Goal: Transaction & Acquisition: Purchase product/service

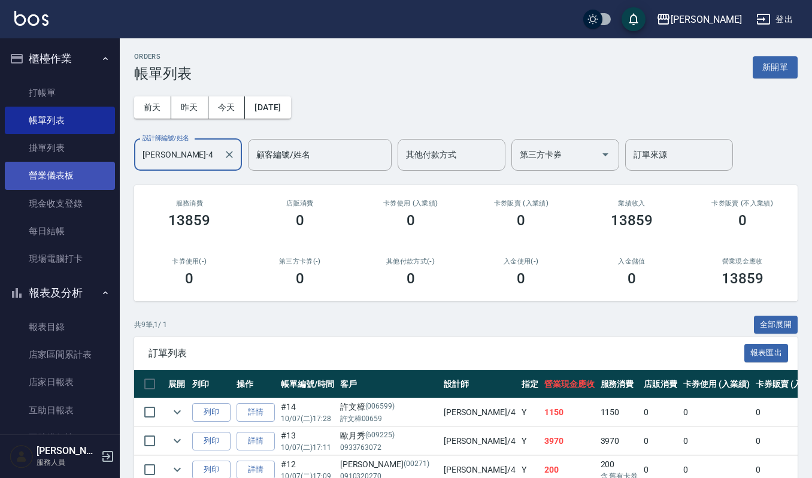
scroll to position [240, 0]
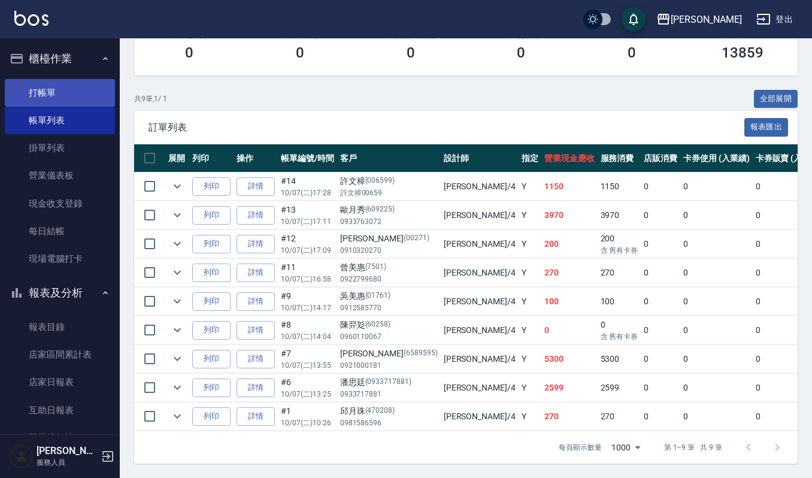
click at [22, 97] on link "打帳單" at bounding box center [60, 93] width 110 height 28
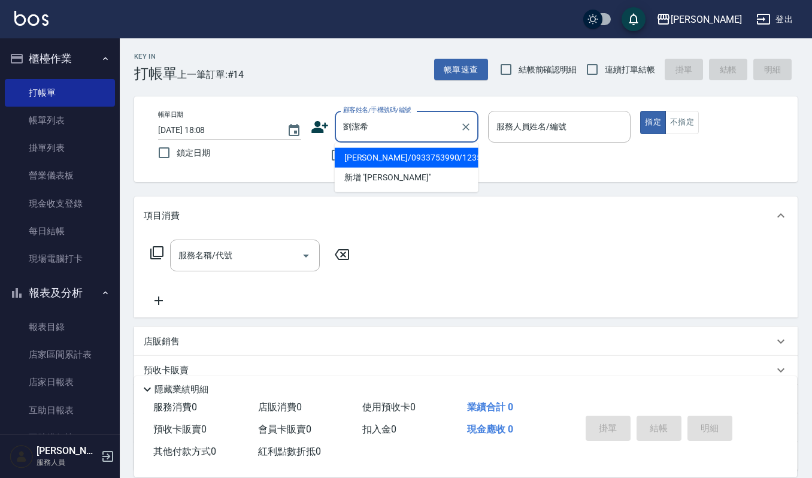
click at [390, 153] on li "劉潔希/0933753990/123589" at bounding box center [407, 158] width 144 height 20
type input "劉潔希/0933753990/123589"
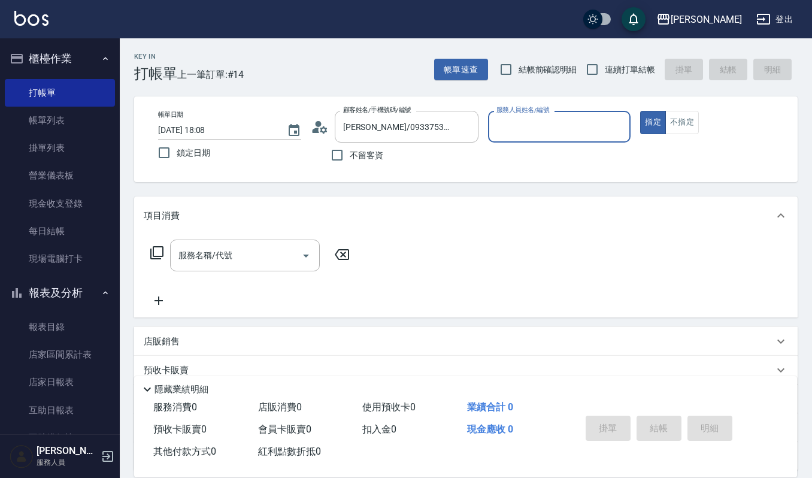
type input "吉兒-4"
click at [200, 251] on input "服務名稱/代號" at bounding box center [235, 255] width 121 height 21
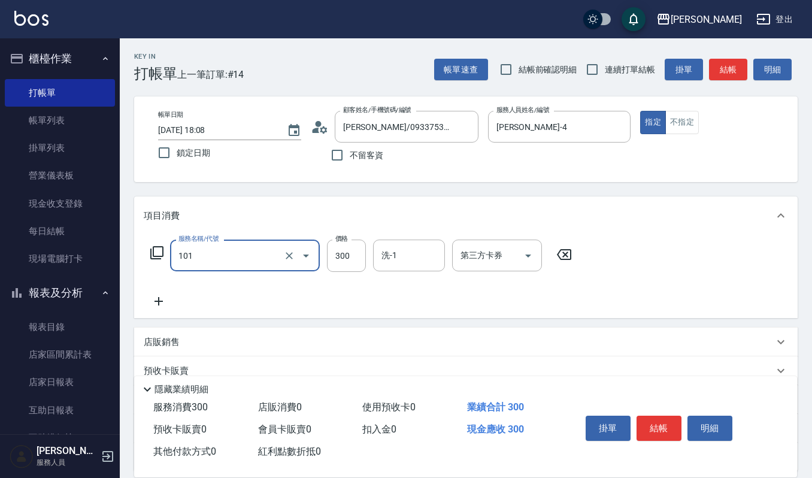
type input "一般洗髮(101)"
type input "270"
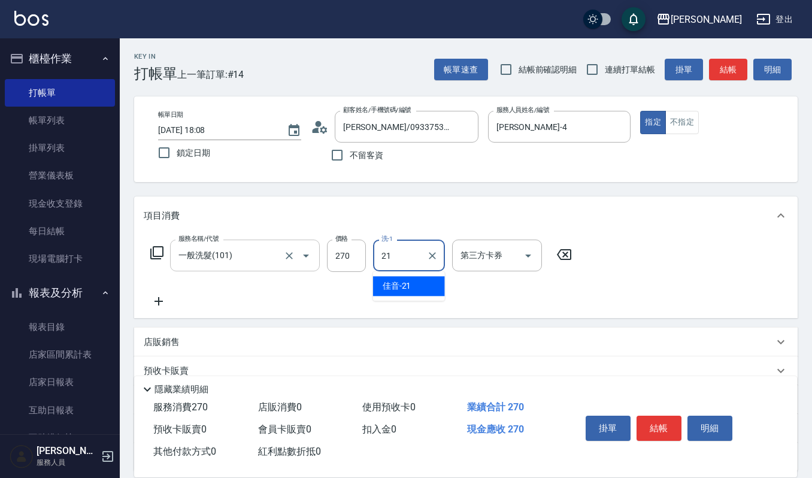
type input "佳音-21"
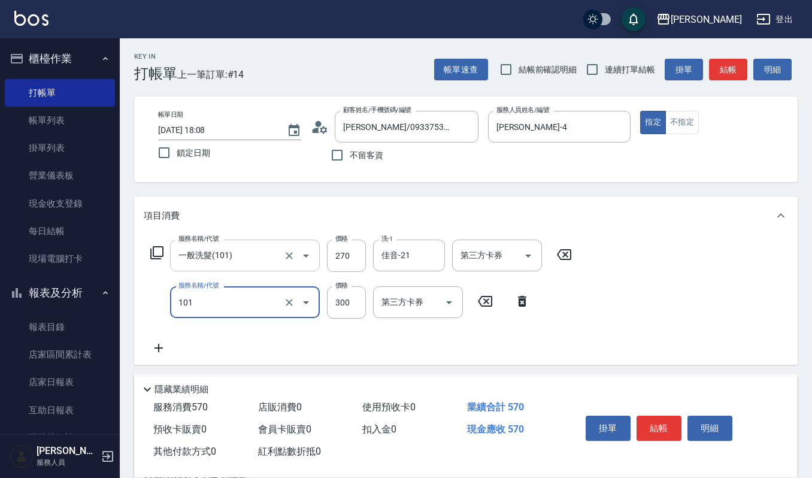
type input "一般洗髮(101)"
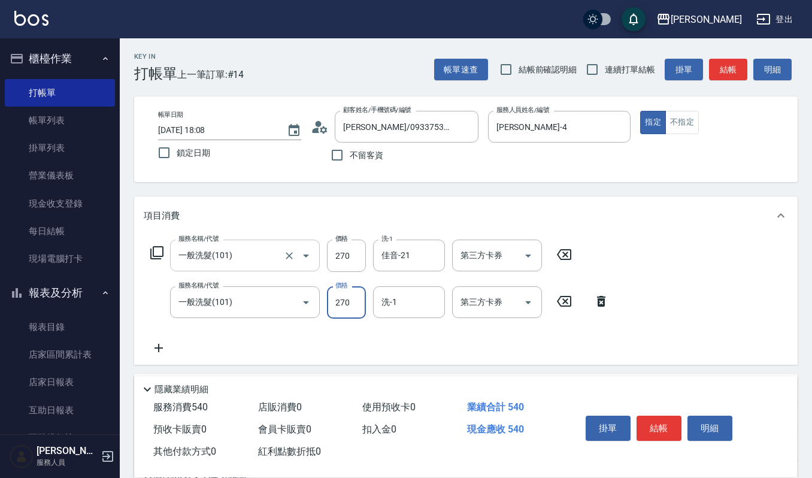
type input "270"
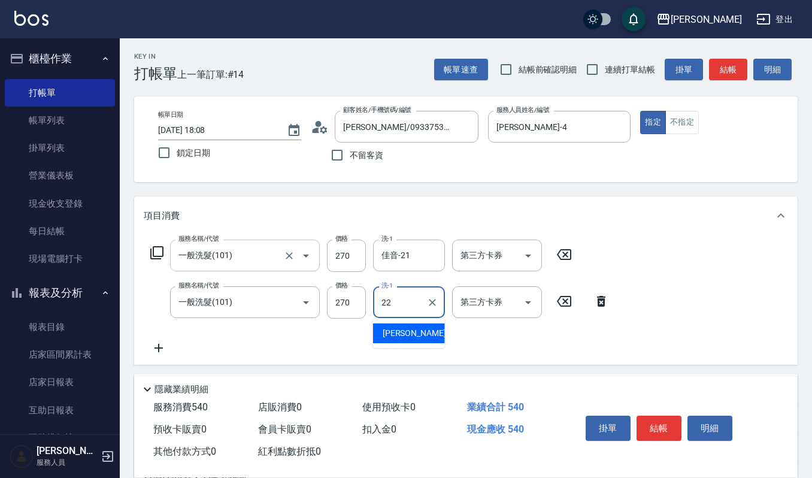
type input "宜芳-22"
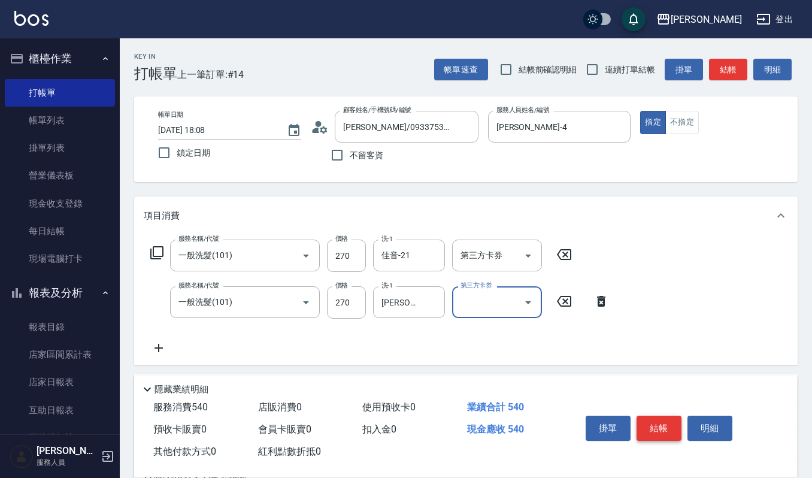
click at [649, 424] on button "結帳" at bounding box center [659, 428] width 45 height 25
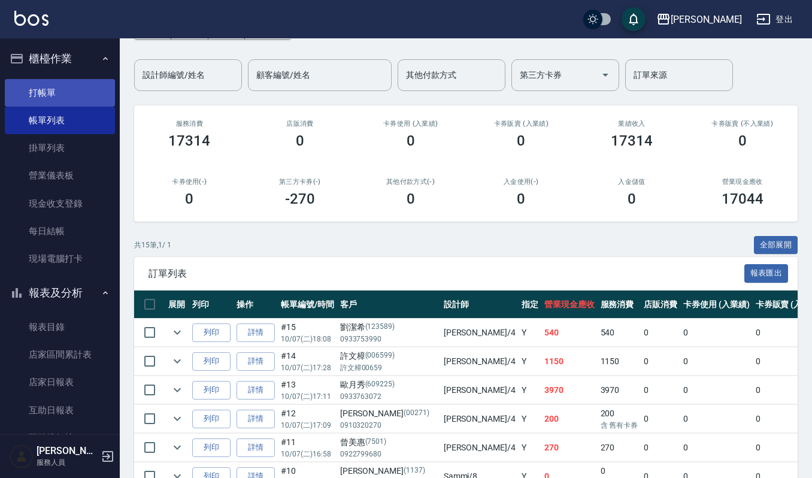
click at [58, 92] on link "打帳單" at bounding box center [60, 93] width 110 height 28
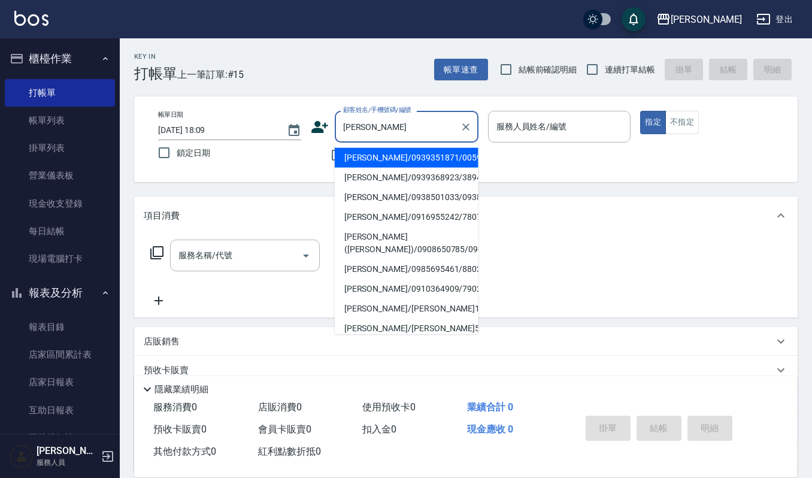
click at [427, 154] on li "陳奕翰/0939351871/00592" at bounding box center [407, 158] width 144 height 20
type input "陳奕翰/0939351871/00592"
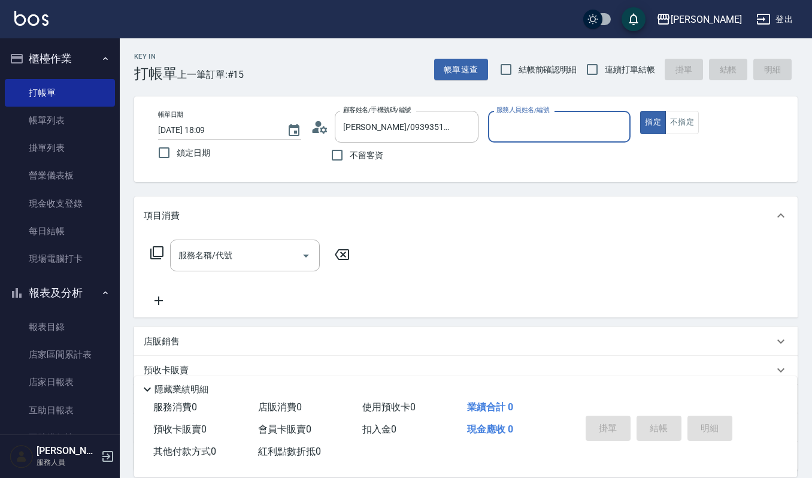
type input "吉兒-4"
click at [214, 228] on div "項目消費" at bounding box center [465, 215] width 663 height 38
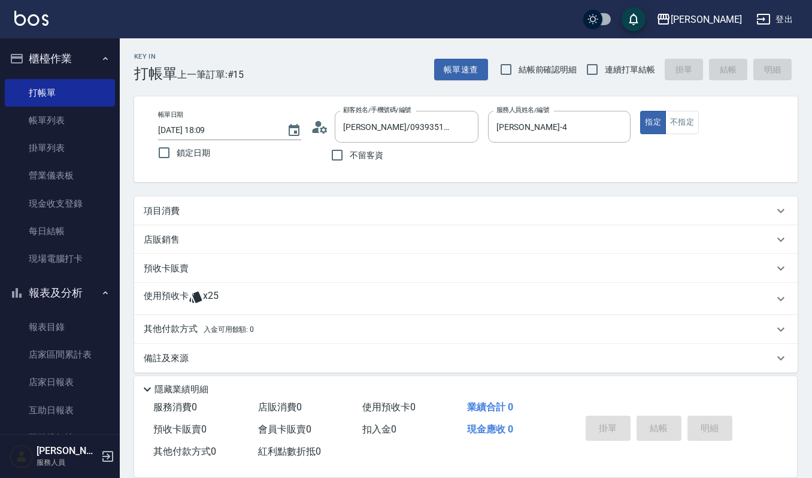
click at [226, 217] on div "項目消費" at bounding box center [465, 210] width 663 height 29
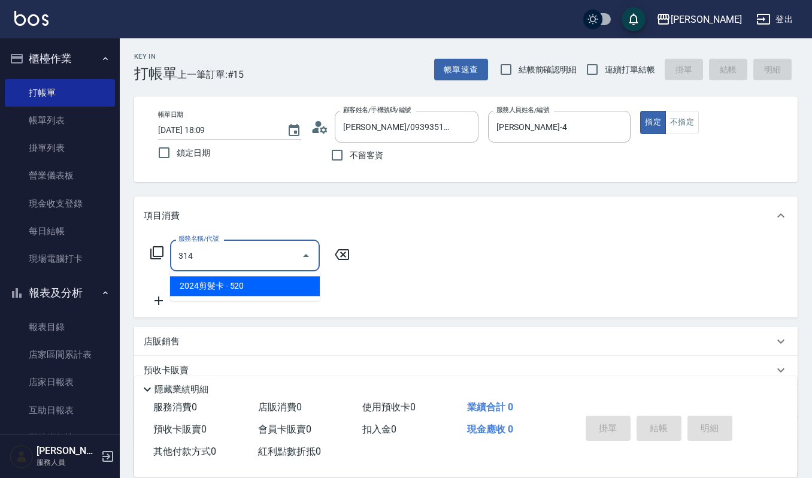
type input "2024剪髮卡(314)"
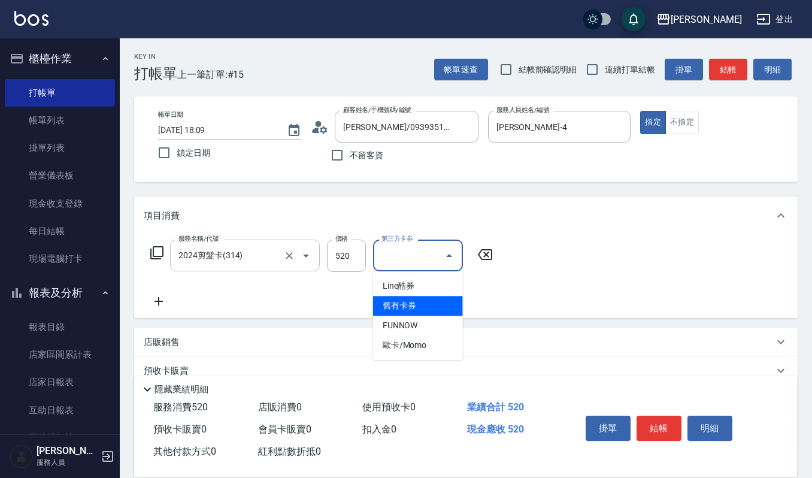
type input "舊有卡券"
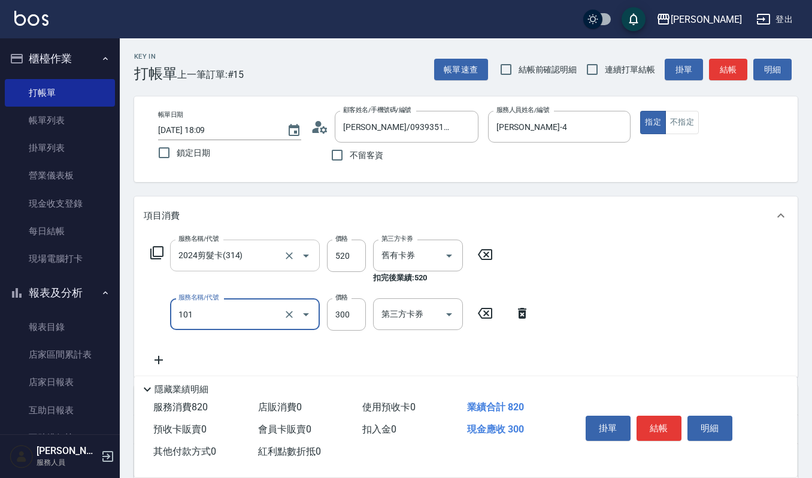
type input "一般洗髮(101)"
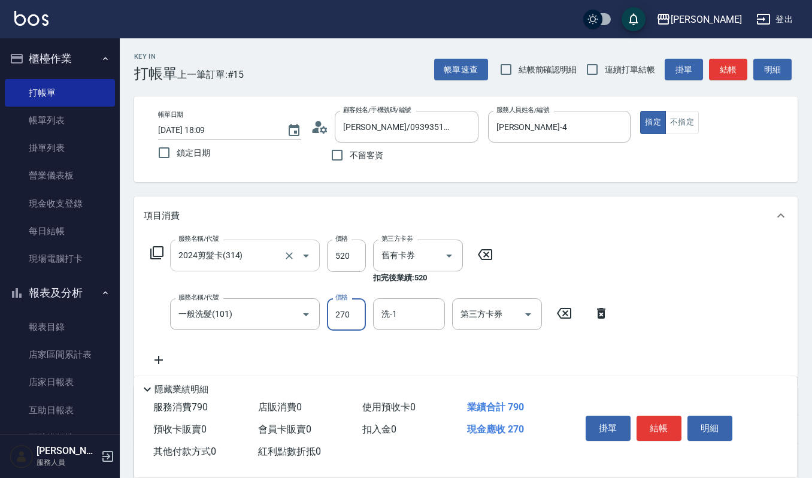
type input "270"
type input "佳音-21"
click at [724, 418] on button "明細" at bounding box center [709, 428] width 45 height 25
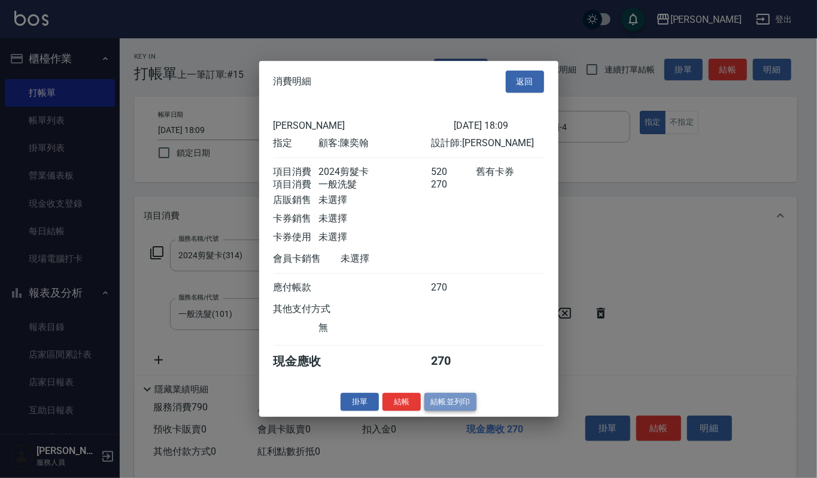
click at [459, 407] on button "結帳並列印" at bounding box center [451, 401] width 52 height 19
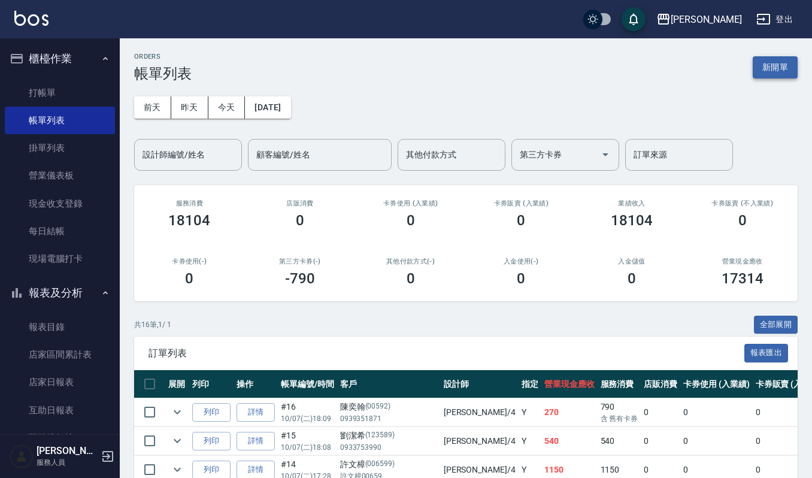
click at [766, 59] on button "新開單" at bounding box center [775, 67] width 45 height 22
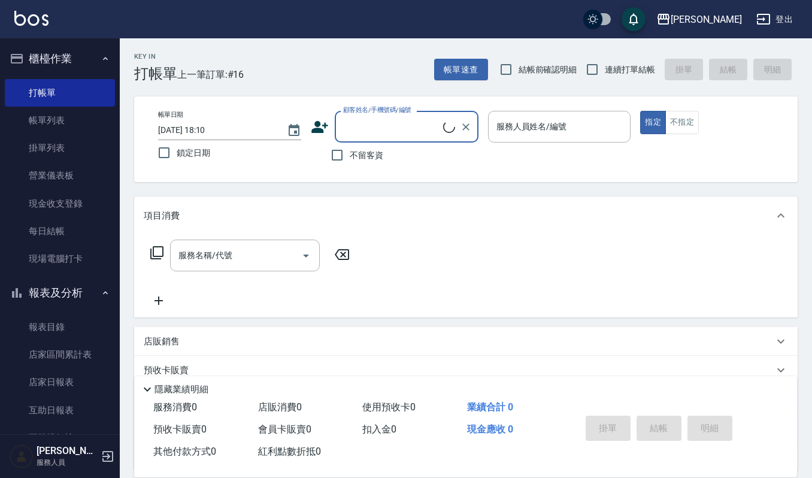
click at [386, 135] on input "顧客姓名/手機號碼/編號" at bounding box center [391, 126] width 103 height 21
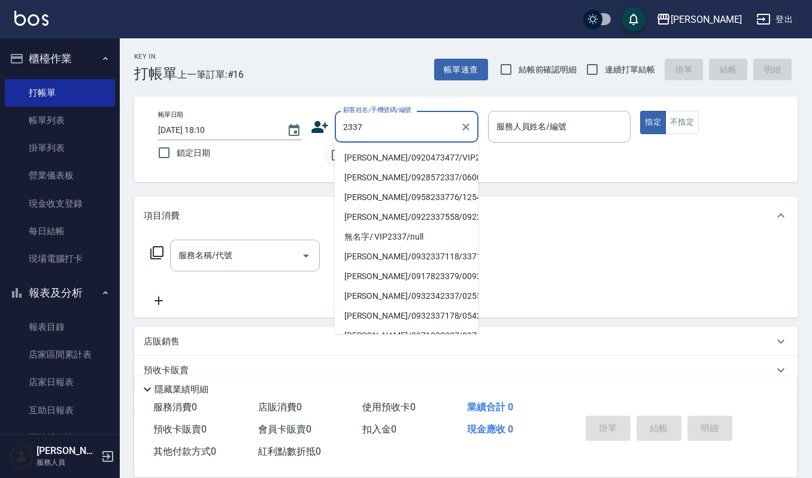
click at [399, 152] on li "劉宜侑/0920473477/VIP2337" at bounding box center [407, 158] width 144 height 20
type input "劉宜侑/0920473477/VIP2337"
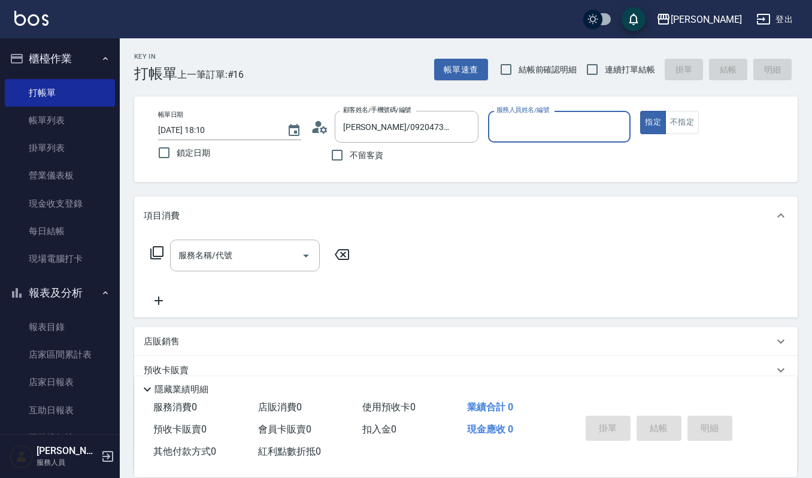
type input "吉兒-4"
click at [230, 265] on input "服務名稱/代號" at bounding box center [235, 255] width 121 height 21
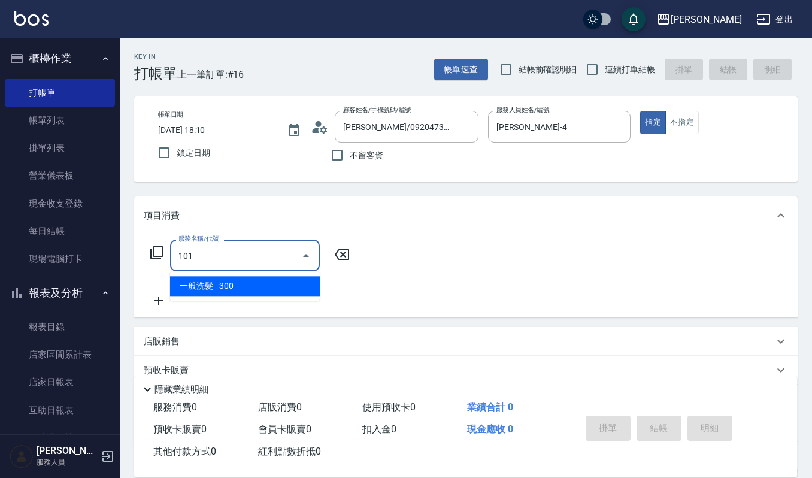
type input "一般洗髮(101)"
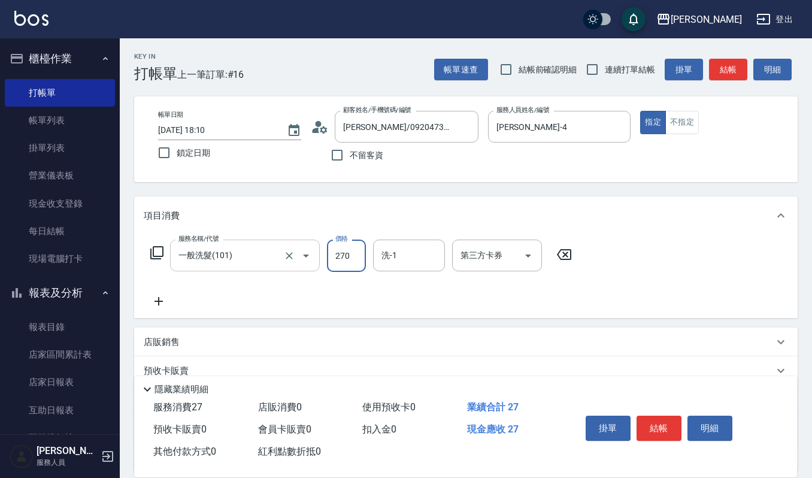
type input "270"
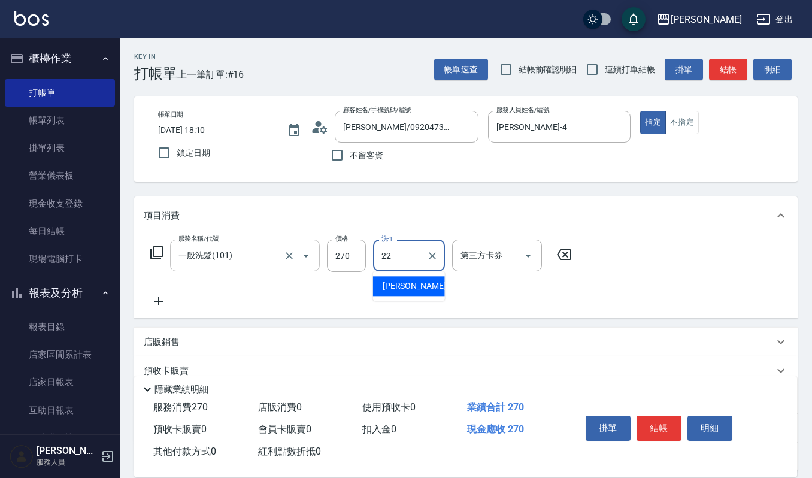
type input "宜芳-22"
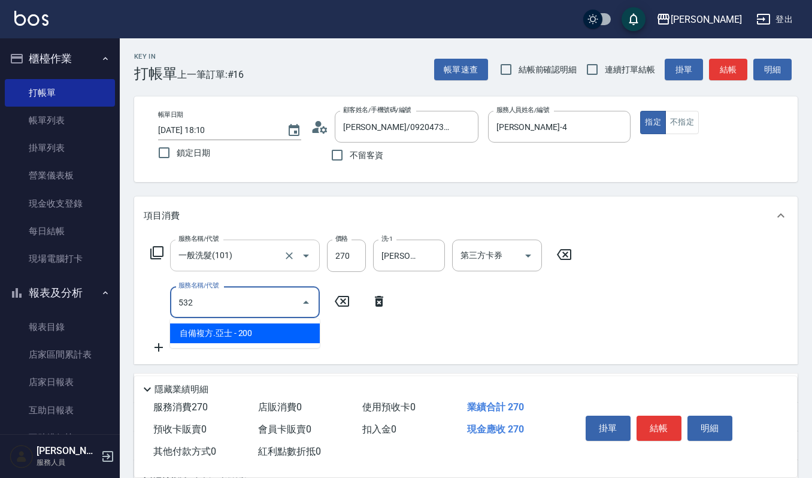
type input "自備複方.亞士(532)"
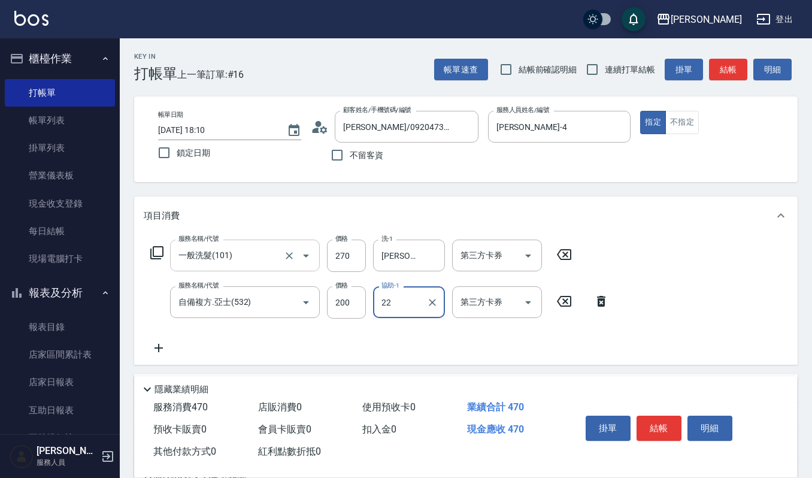
type input "宜芳-22"
click at [666, 429] on button "結帳" at bounding box center [659, 428] width 45 height 25
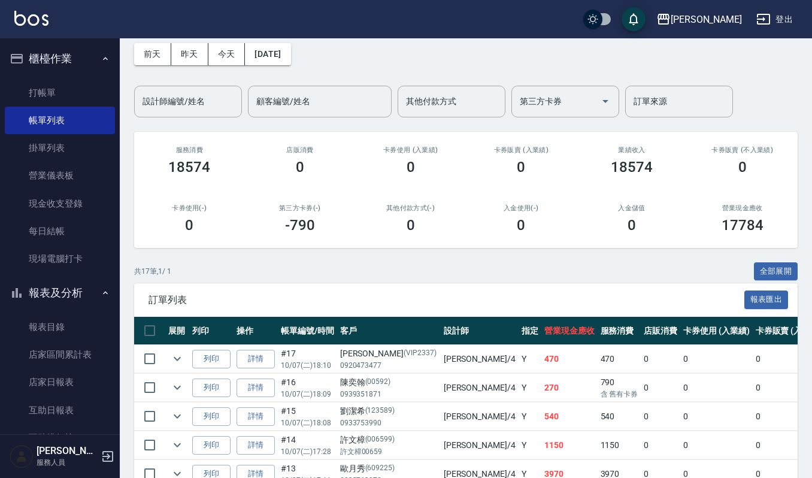
scroll to position [80, 0]
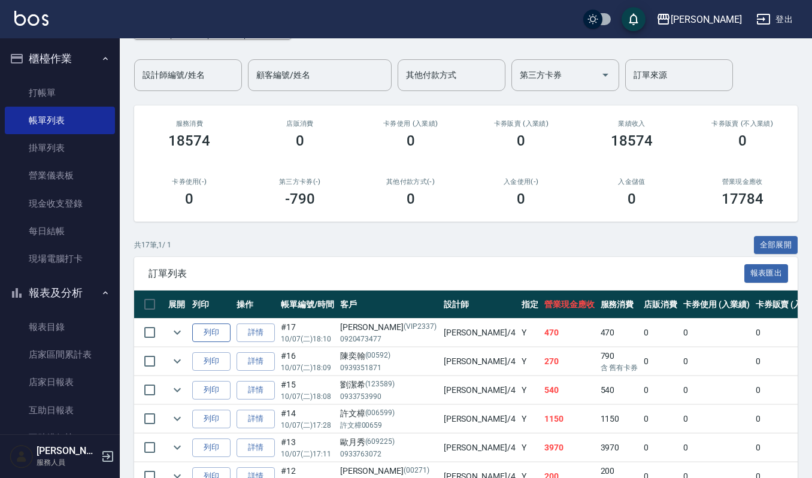
click at [219, 334] on button "列印" at bounding box center [211, 332] width 38 height 19
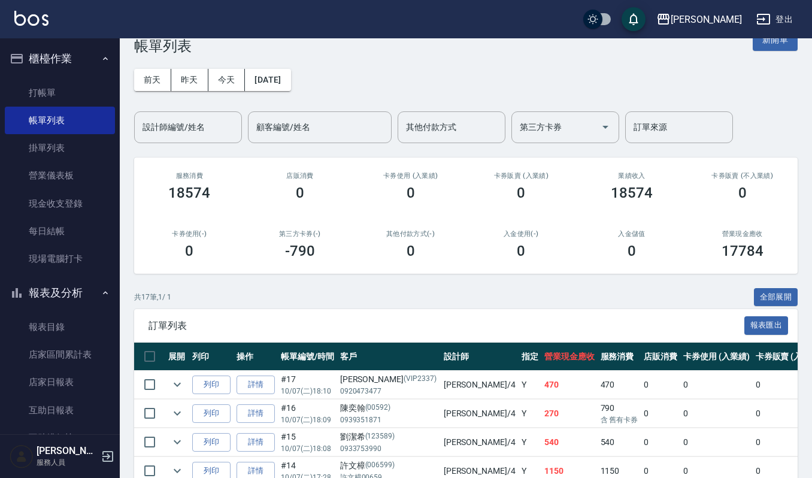
scroll to position [0, 0]
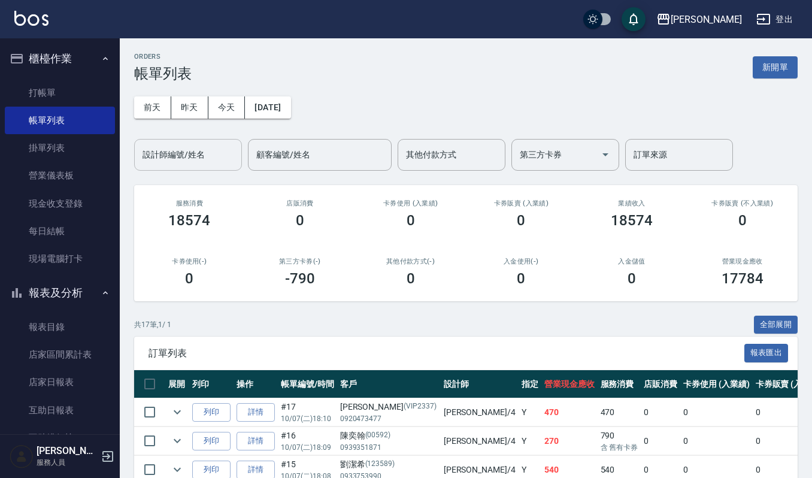
click at [171, 154] on input "設計師編號/姓名" at bounding box center [188, 154] width 97 height 21
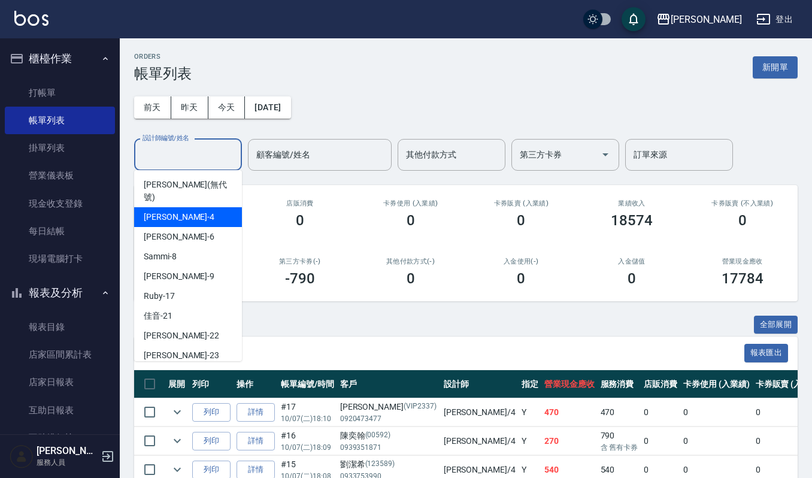
click at [166, 211] on span "吉兒 -4" at bounding box center [179, 217] width 71 height 13
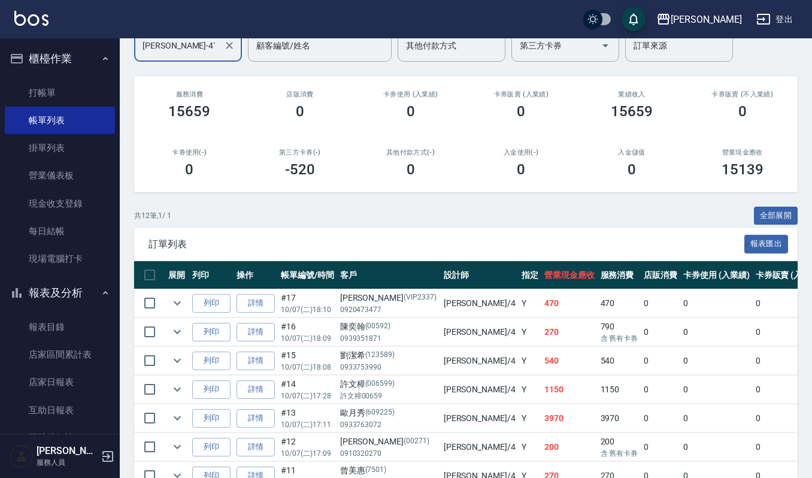
scroll to position [70, 0]
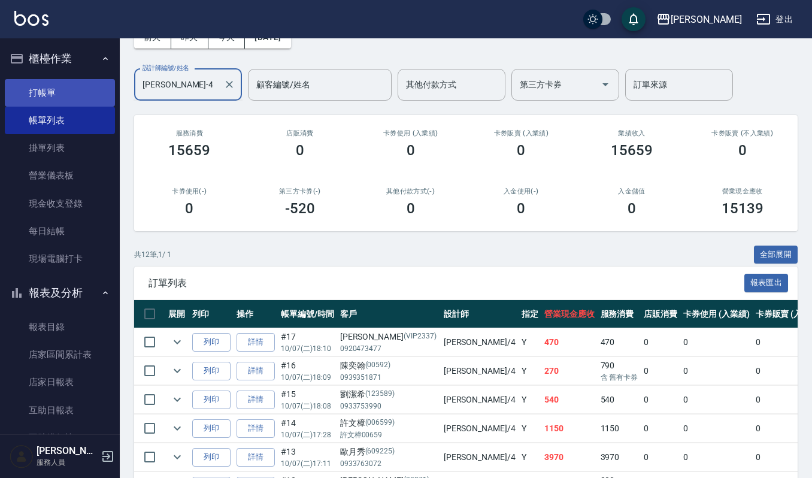
drag, startPoint x: 197, startPoint y: 87, endPoint x: 40, endPoint y: 87, distance: 157.5
click at [40, 87] on div "上越傑森 登出 櫃檯作業 打帳單 帳單列表 掛單列表 營業儀表板 現金收支登錄 每日結帳 現場電腦打卡 報表及分析 報表目錄 店家區間累計表 店家日報表 互助…" at bounding box center [406, 325] width 812 height 790
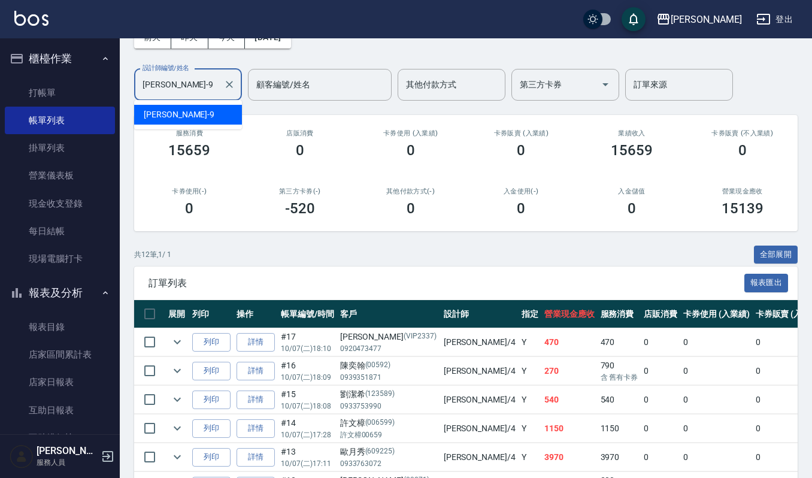
scroll to position [0, 0]
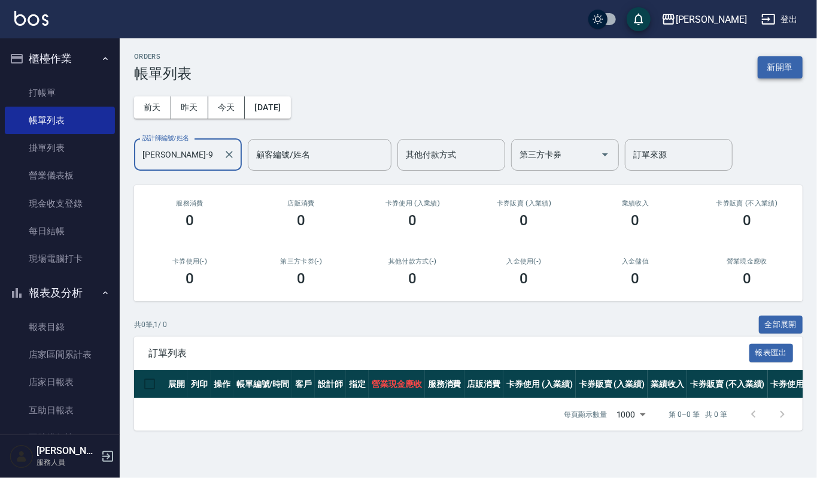
type input "Ivy艾薇-9"
click at [796, 60] on button "新開單" at bounding box center [780, 67] width 45 height 22
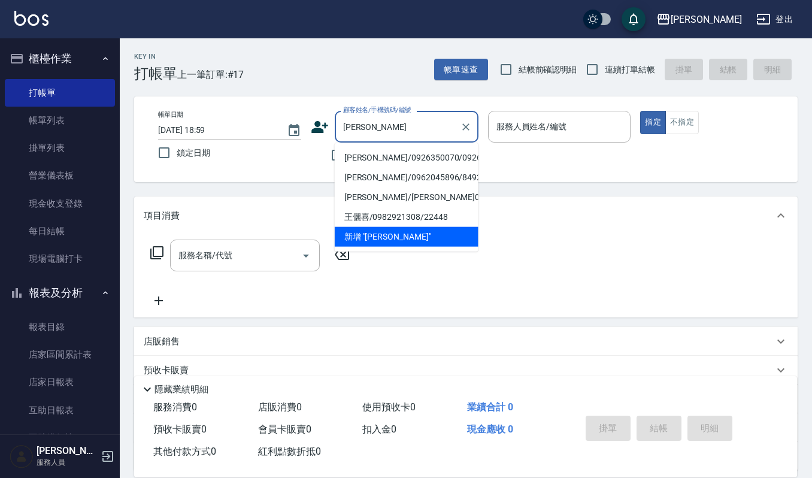
click at [410, 148] on li "王儷/0926350070/0926350070" at bounding box center [407, 158] width 144 height 20
type input "王儷/0926350070/0926350070"
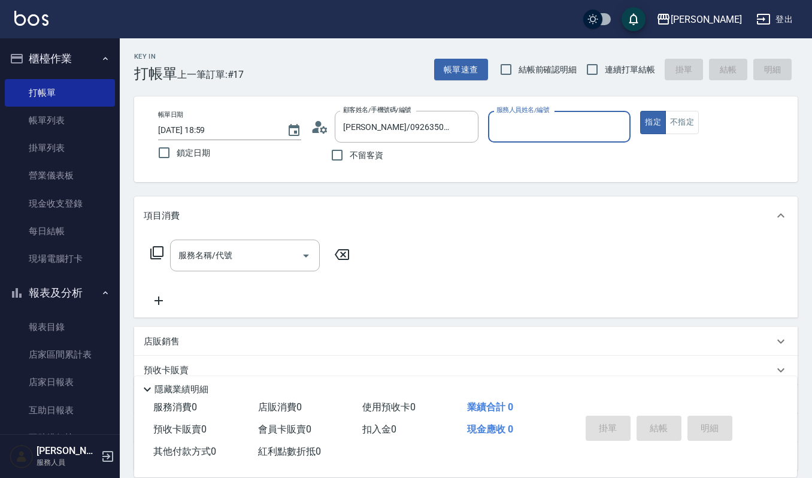
type input "Ivy艾薇-9"
click at [252, 262] on input "服務名稱/代號" at bounding box center [235, 255] width 121 height 21
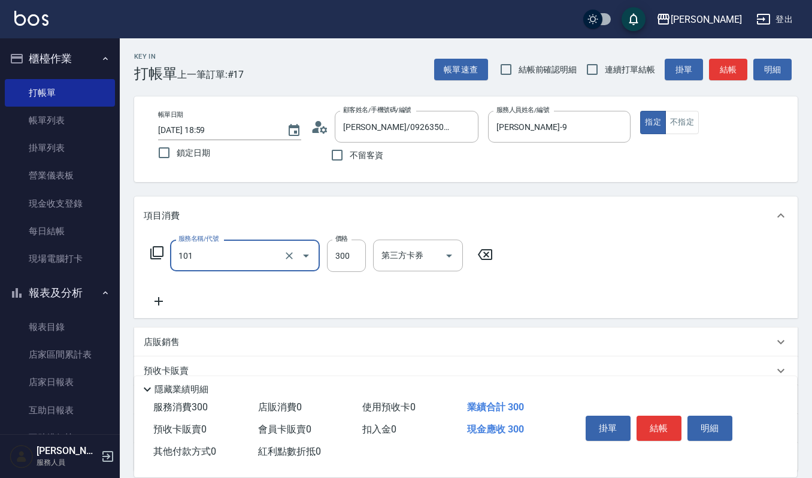
type input "一般洗髮(101)"
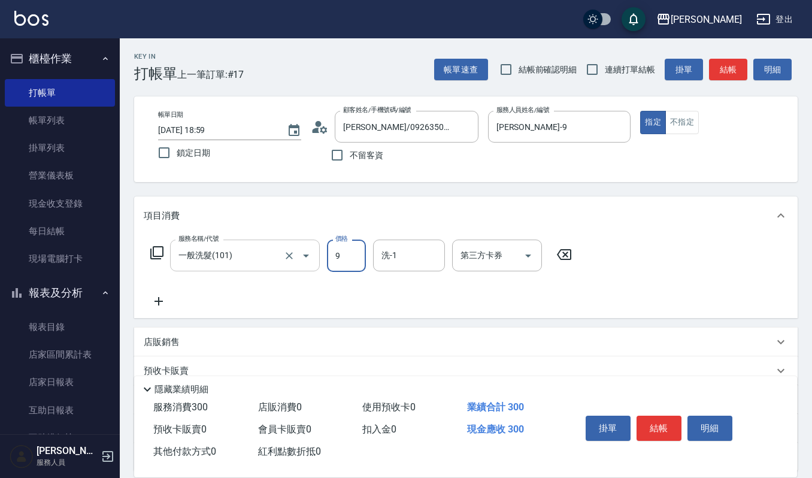
type input "9"
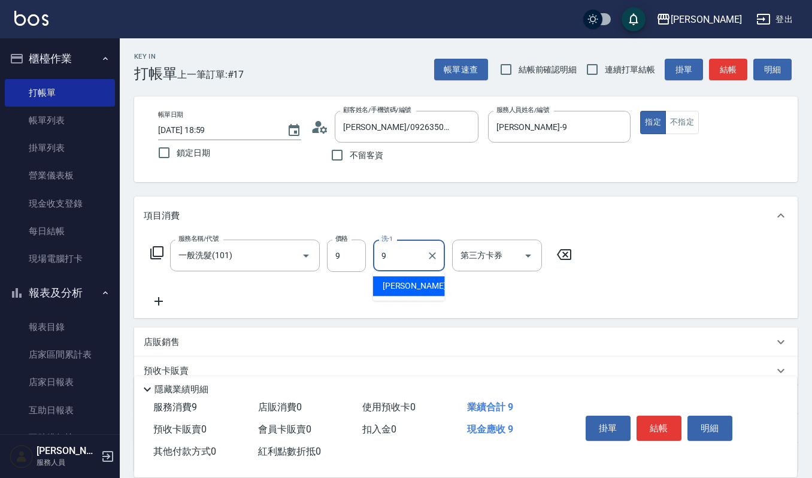
type input "Ivy艾薇-9"
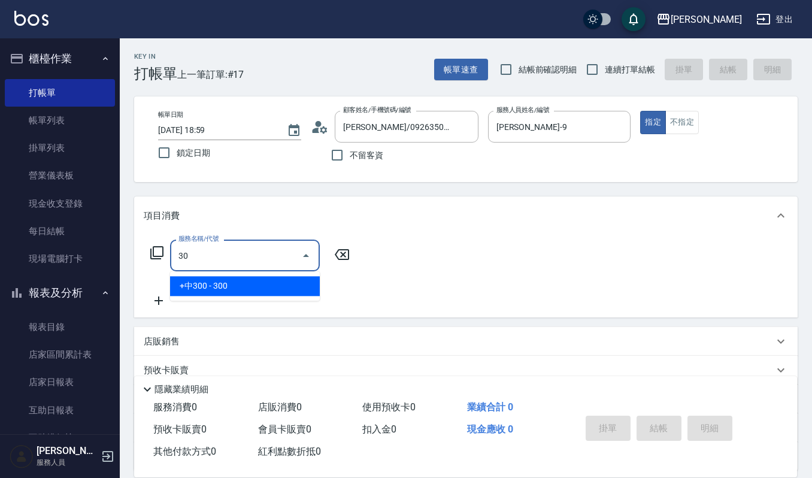
type input "3"
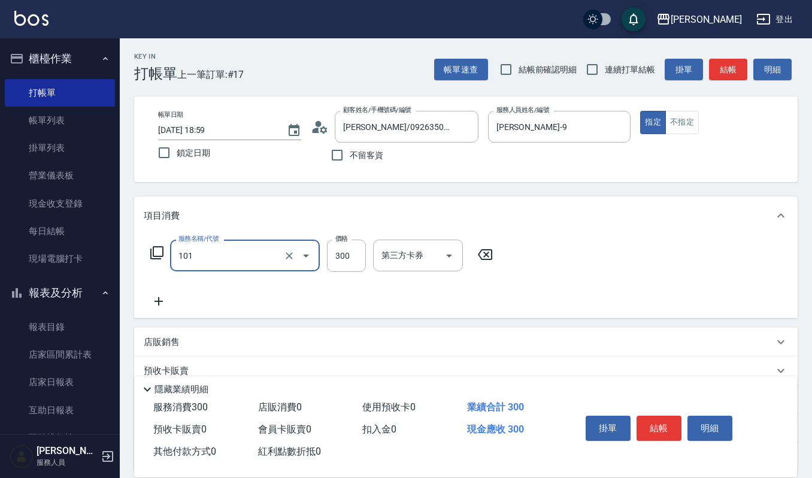
type input "一般洗髮(101)"
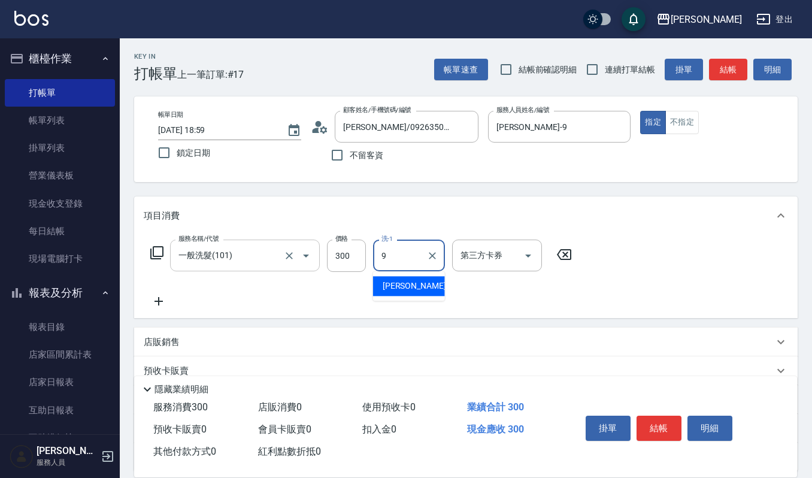
type input "Ivy艾薇-9"
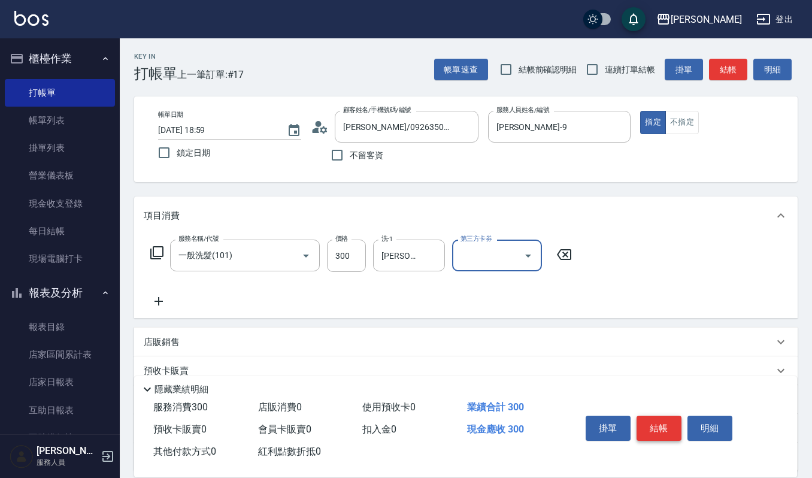
click at [678, 432] on button "結帳" at bounding box center [659, 428] width 45 height 25
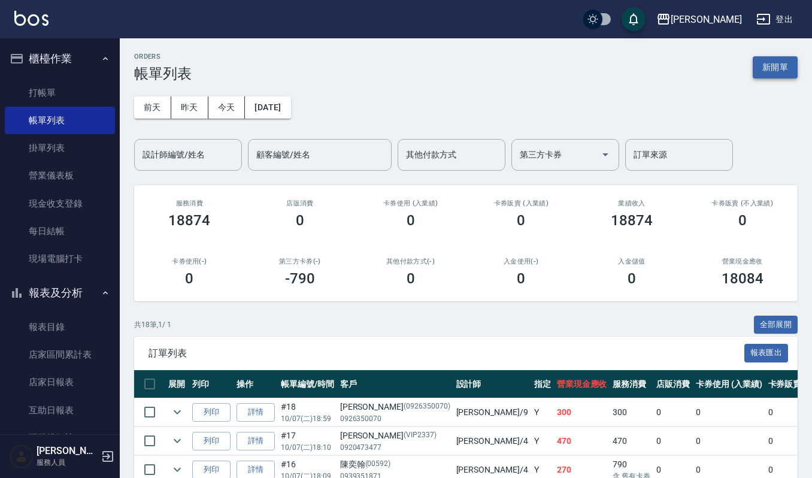
click at [769, 63] on button "新開單" at bounding box center [775, 67] width 45 height 22
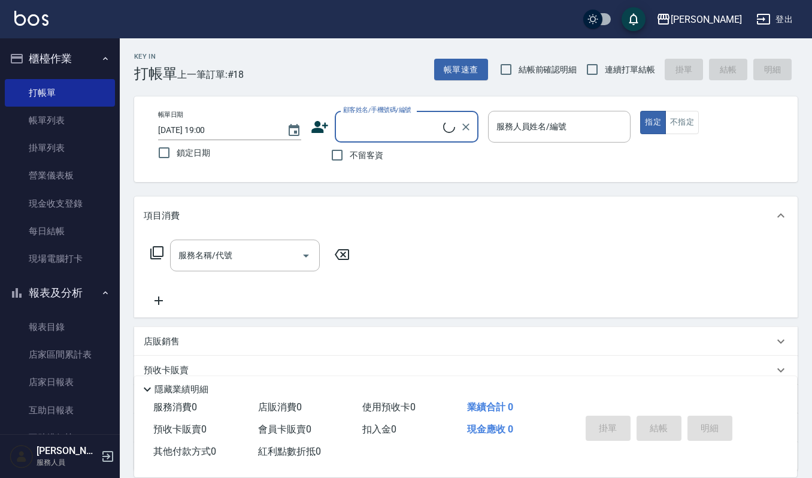
click at [403, 113] on label "顧客姓名/手機號碼/編號" at bounding box center [377, 109] width 68 height 9
click at [403, 116] on input "顧客姓名/手機號碼/編號" at bounding box center [391, 126] width 103 height 21
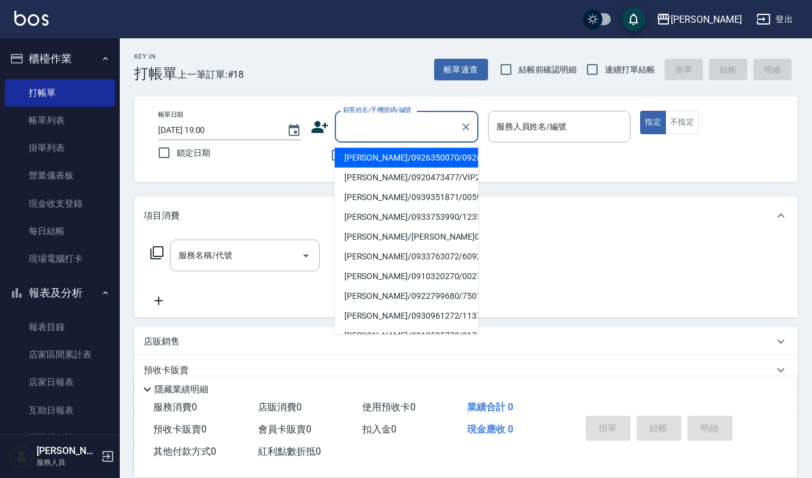
click at [404, 123] on input "顧客姓名/手機號碼/編號" at bounding box center [397, 126] width 115 height 21
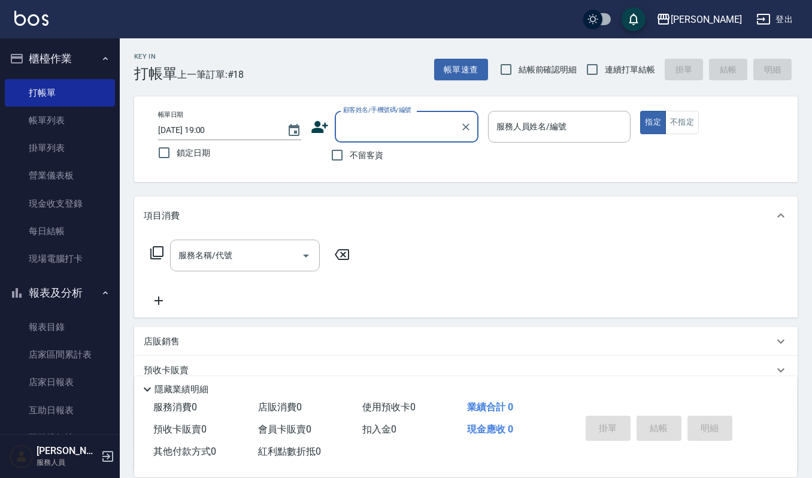
click at [405, 128] on input "顧客姓名/手機號碼/編號" at bounding box center [397, 126] width 115 height 21
click at [402, 126] on input "顧客姓名/手機號碼/編號" at bounding box center [397, 126] width 115 height 21
type input "2"
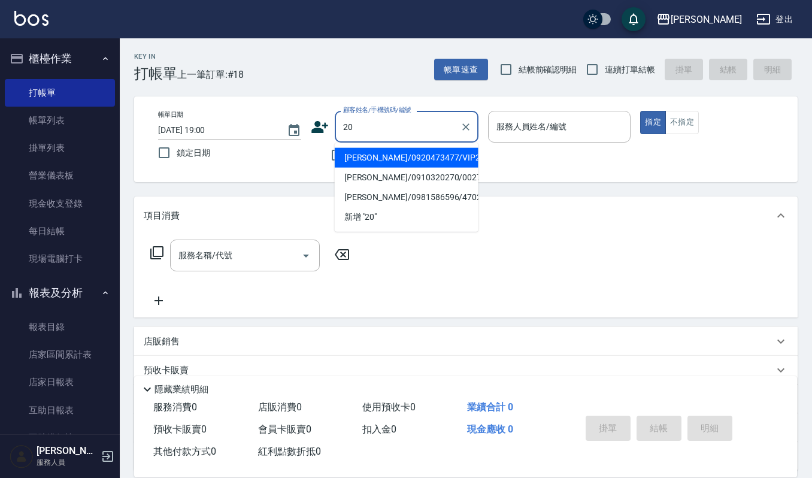
type input "2"
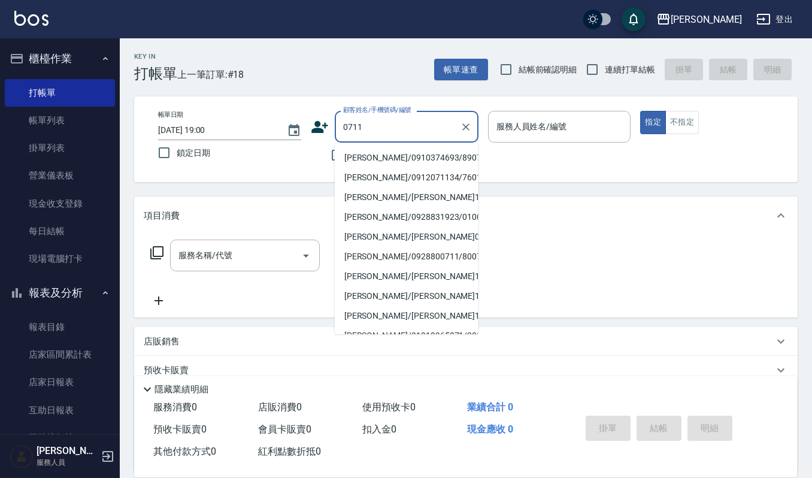
click at [413, 153] on li "藍奕智/0910374693/890711" at bounding box center [407, 158] width 144 height 20
type input "藍奕智/0910374693/890711"
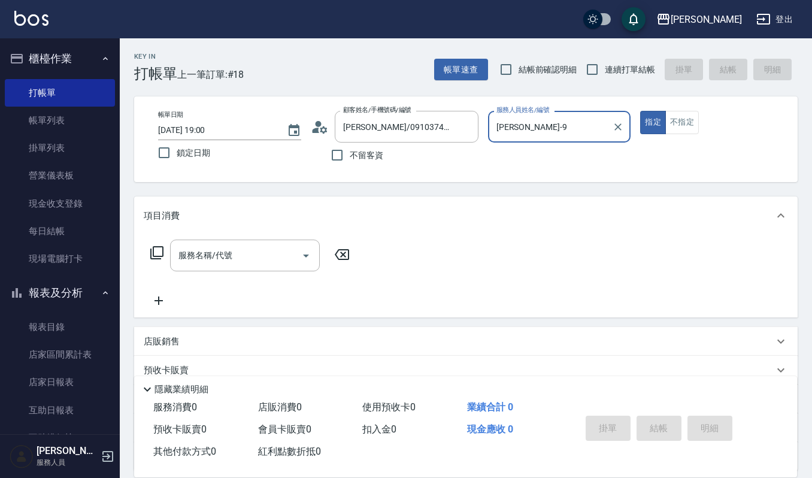
type input "Ivy艾薇-9"
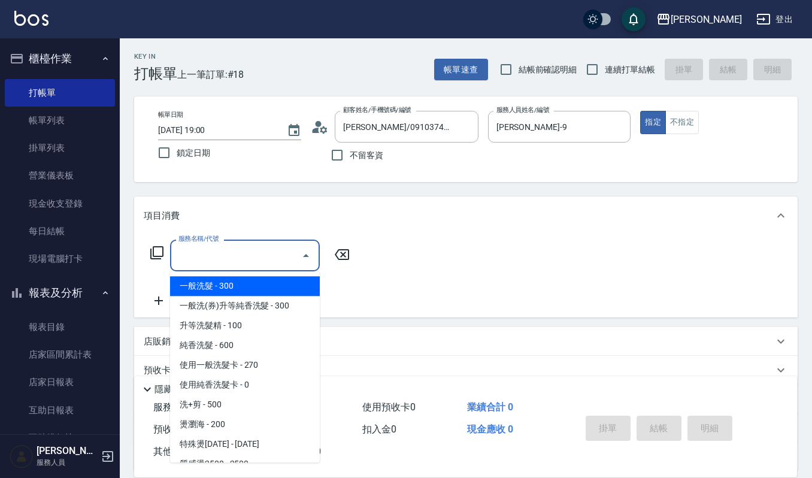
click at [241, 256] on input "服務名稱/代號" at bounding box center [235, 255] width 121 height 21
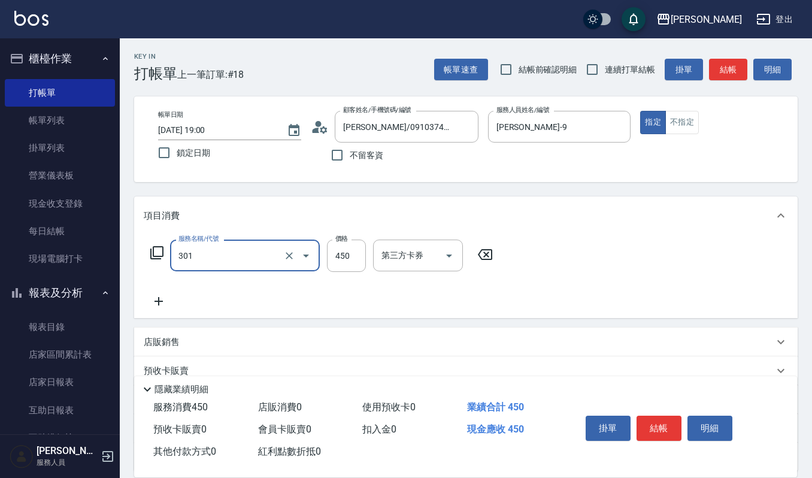
type input "創意剪髮(301)"
type input "405"
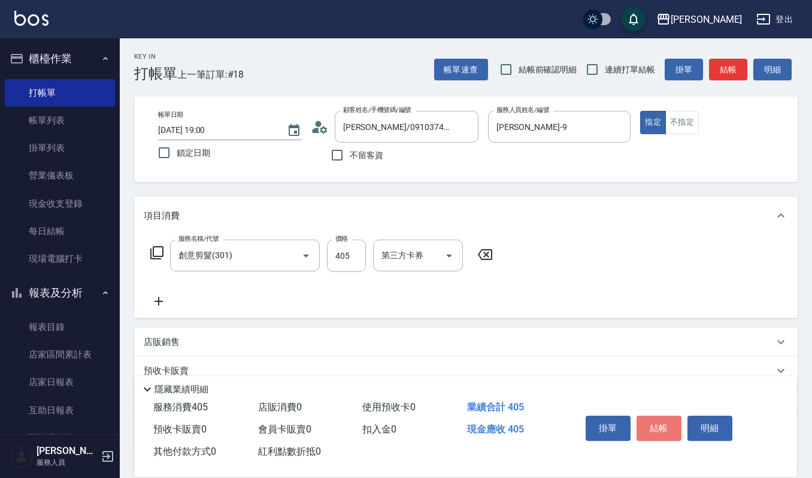
drag, startPoint x: 671, startPoint y: 428, endPoint x: 671, endPoint y: 402, distance: 25.2
click at [671, 428] on button "結帳" at bounding box center [659, 428] width 45 height 25
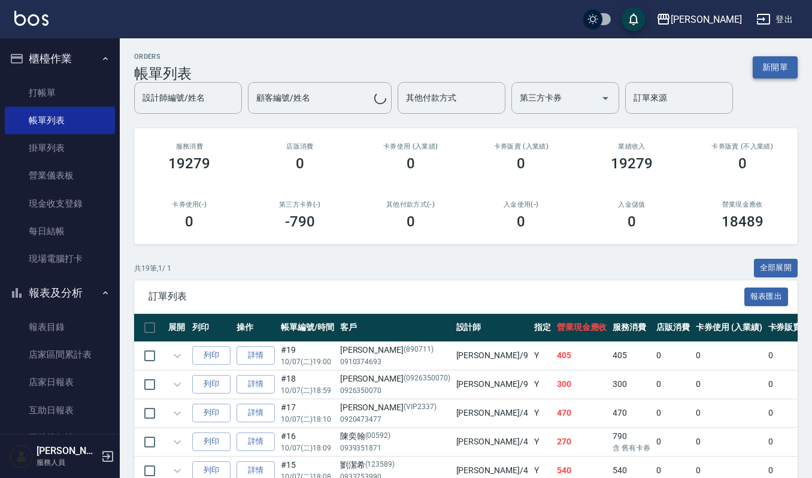
click at [775, 70] on button "新開單" at bounding box center [775, 67] width 45 height 22
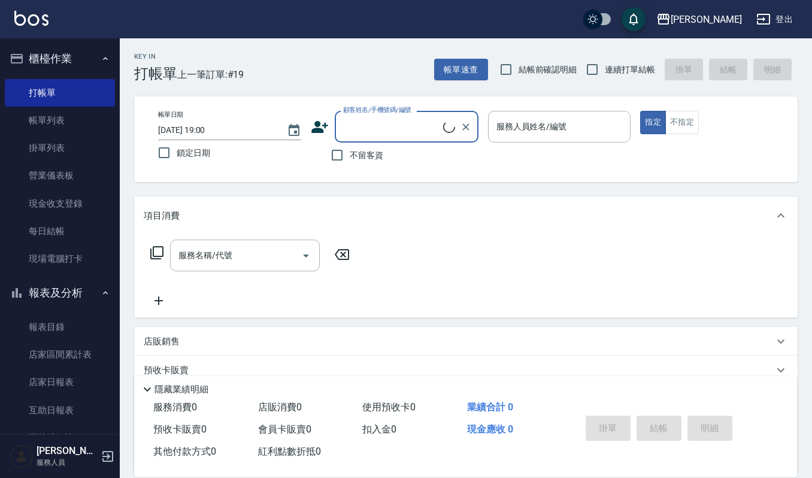
click at [387, 126] on input "顧客姓名/手機號碼/編號" at bounding box center [391, 126] width 103 height 21
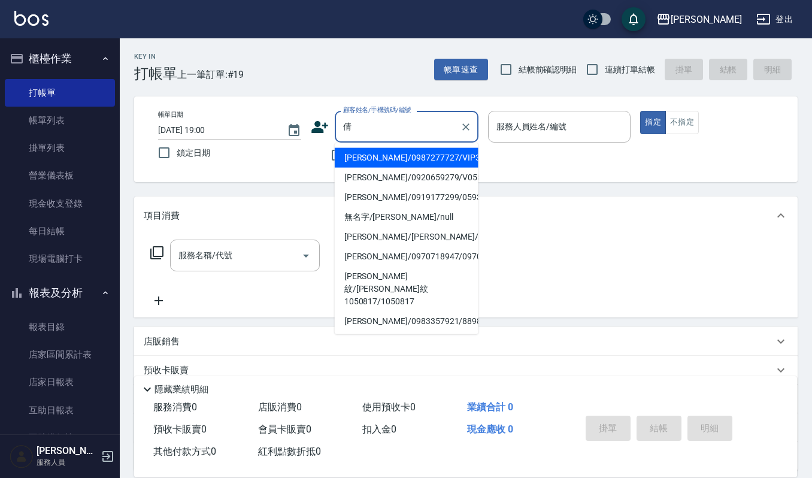
click at [404, 154] on li "林倩芸/0987277727/VIP3116" at bounding box center [407, 158] width 144 height 20
type input "林倩芸/0987277727/VIP3116"
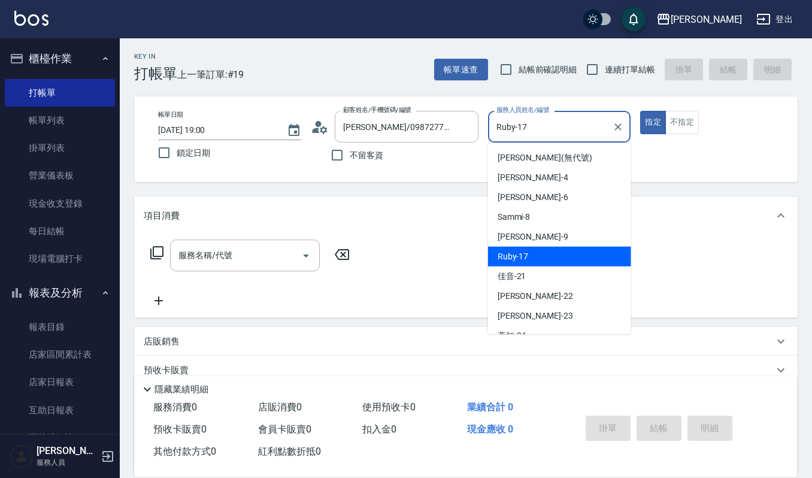
drag, startPoint x: 546, startPoint y: 121, endPoint x: 274, endPoint y: 122, distance: 272.4
click at [274, 122] on div "帳單日期 2025/10/07 19:00 鎖定日期 顧客姓名/手機號碼/編號 林倩芸/0987277727/VIP3116 顧客姓名/手機號碼/編號 不留客…" at bounding box center [465, 139] width 635 height 57
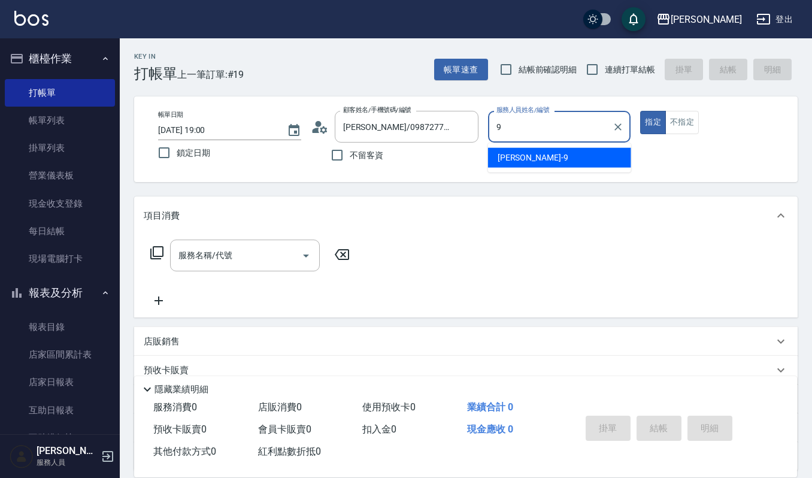
type input "Ivy艾薇-9"
type button "true"
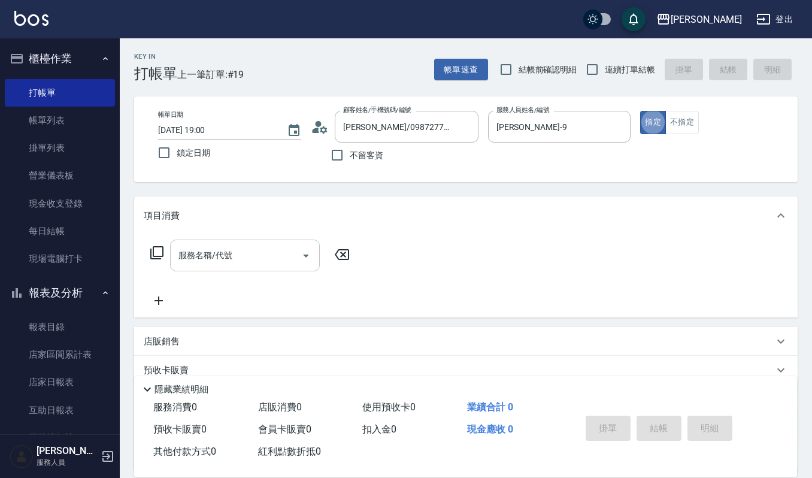
drag, startPoint x: 229, startPoint y: 247, endPoint x: 233, endPoint y: 266, distance: 19.6
click at [226, 257] on input "服務名稱/代號" at bounding box center [235, 255] width 121 height 21
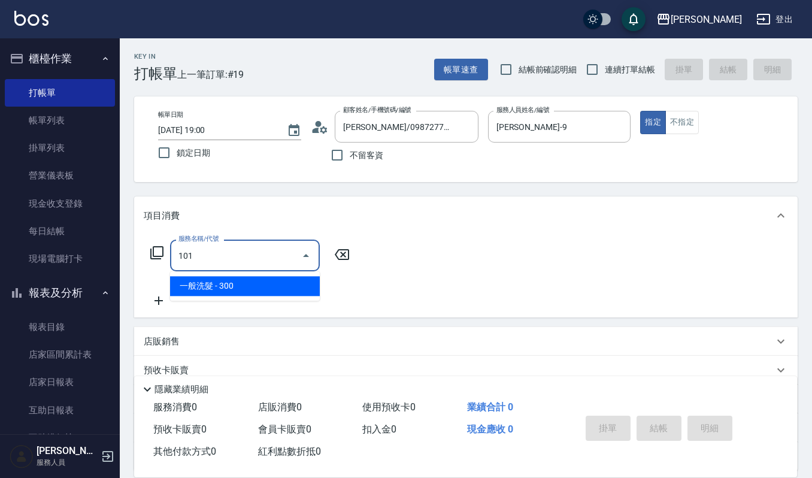
type input "一般洗髮(101)"
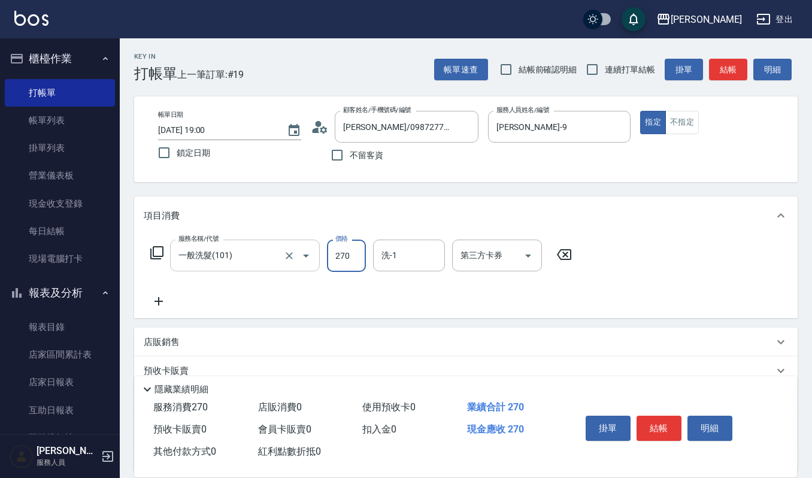
type input "270"
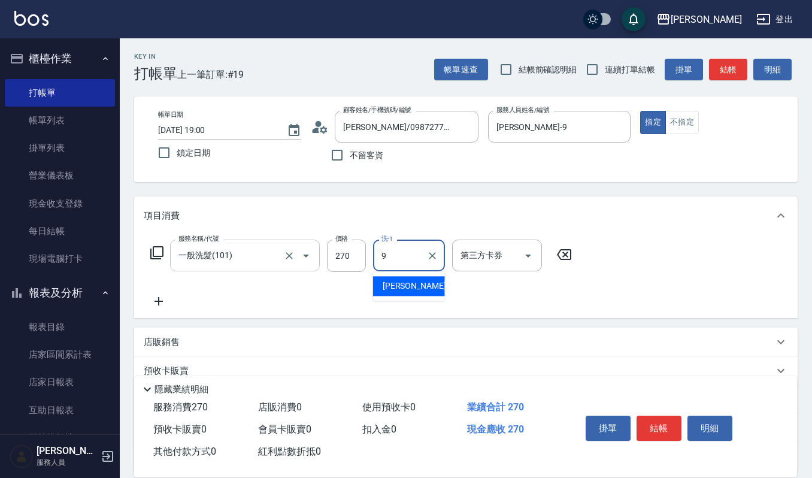
type input "Ivy艾薇-9"
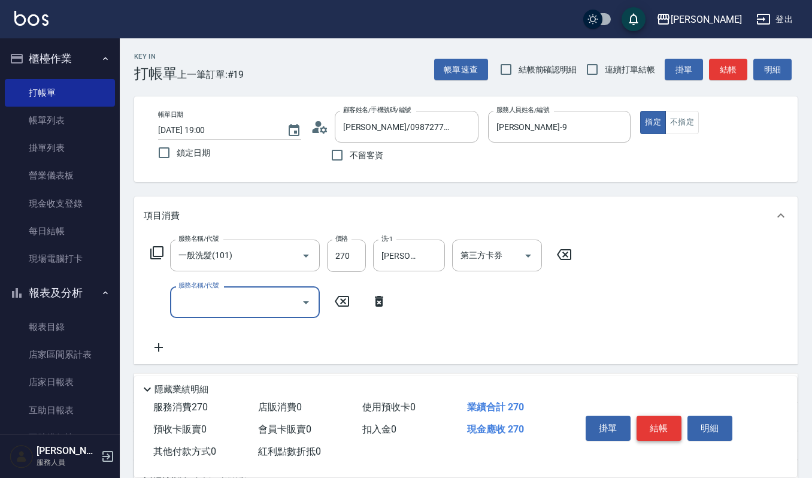
click at [663, 419] on button "結帳" at bounding box center [659, 428] width 45 height 25
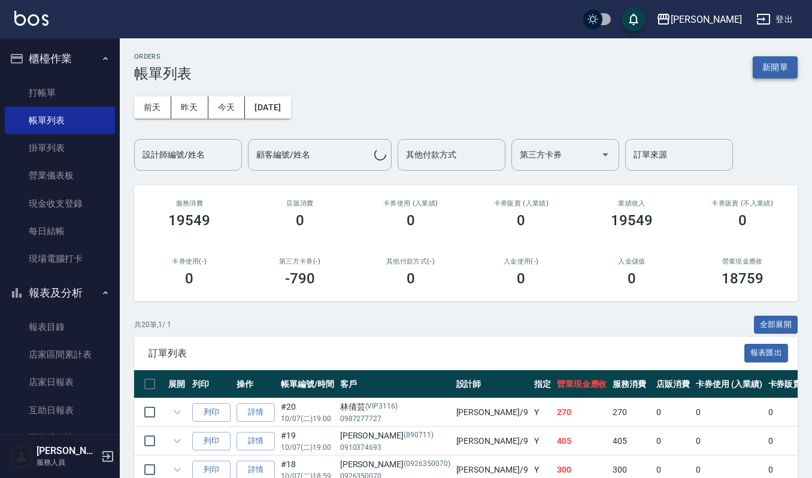
click at [790, 69] on button "新開單" at bounding box center [775, 67] width 45 height 22
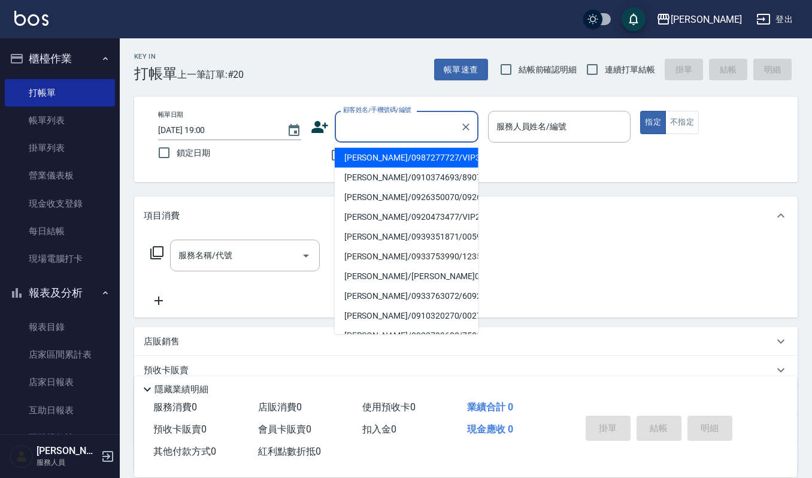
click at [382, 122] on input "顧客姓名/手機號碼/編號" at bounding box center [397, 126] width 115 height 21
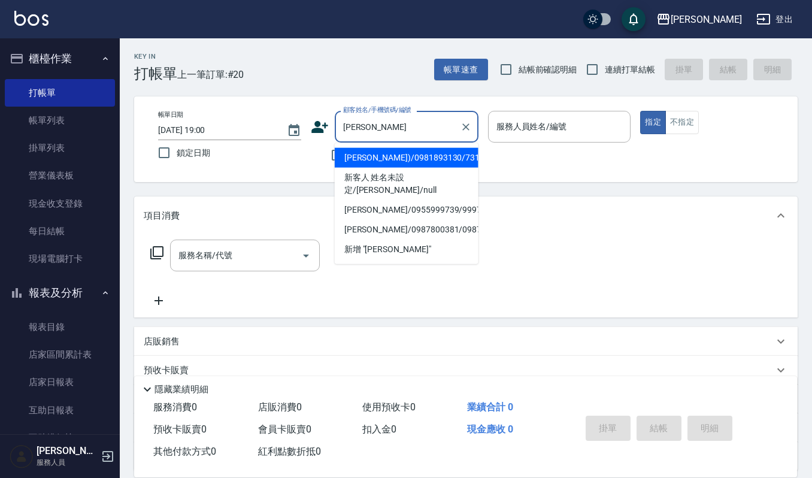
click at [405, 159] on li "阮玉琴(秀秀)/0981893130/731221" at bounding box center [407, 158] width 144 height 20
type input "阮玉琴(秀秀)/0981893130/731221"
type input "Ivy艾薇-9"
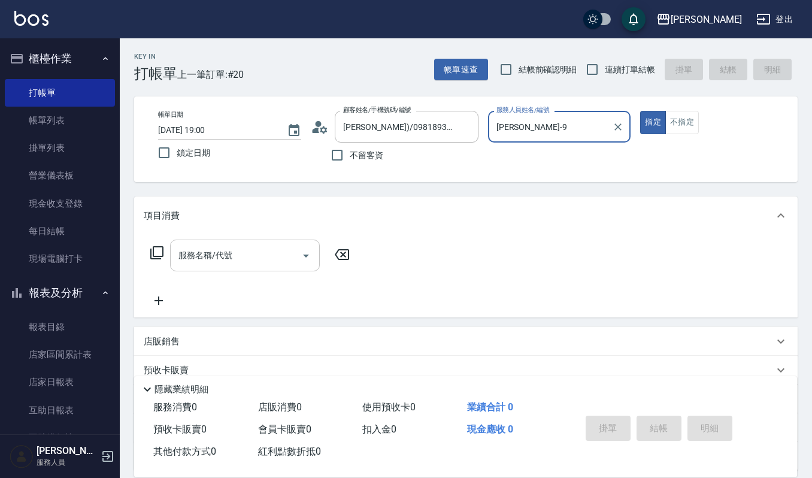
click at [221, 254] on input "服務名稱/代號" at bounding box center [235, 255] width 121 height 21
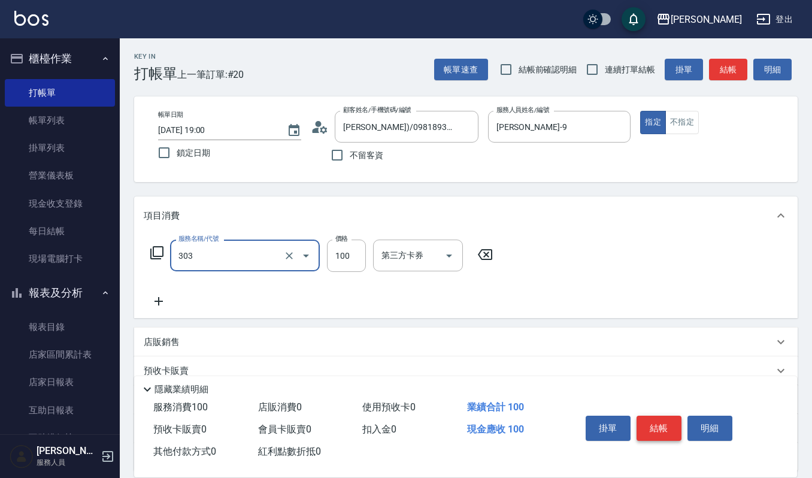
type input "修瀏海(303)"
click at [667, 420] on button "結帳" at bounding box center [659, 428] width 45 height 25
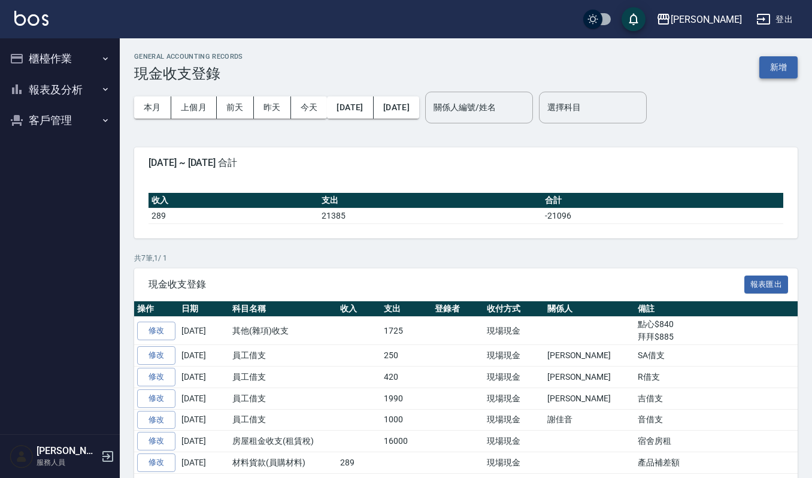
click at [769, 62] on button "新增" at bounding box center [778, 67] width 38 height 22
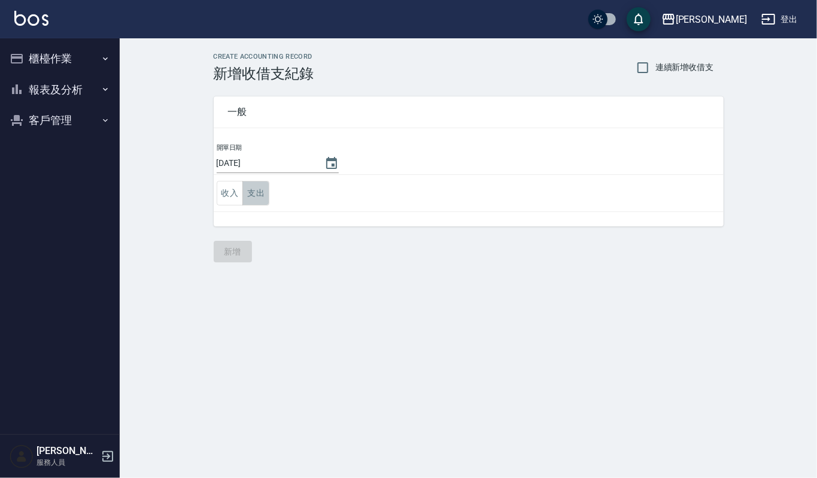
click at [259, 193] on button "支出" at bounding box center [256, 193] width 27 height 25
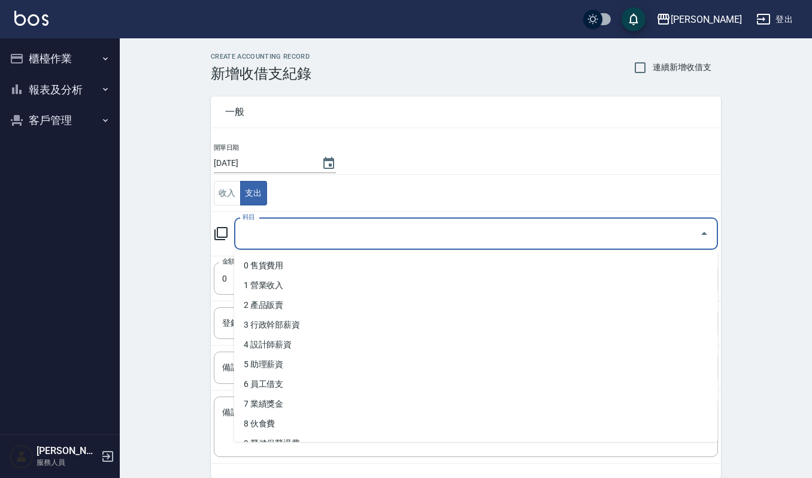
click at [365, 228] on input "科目" at bounding box center [467, 233] width 455 height 21
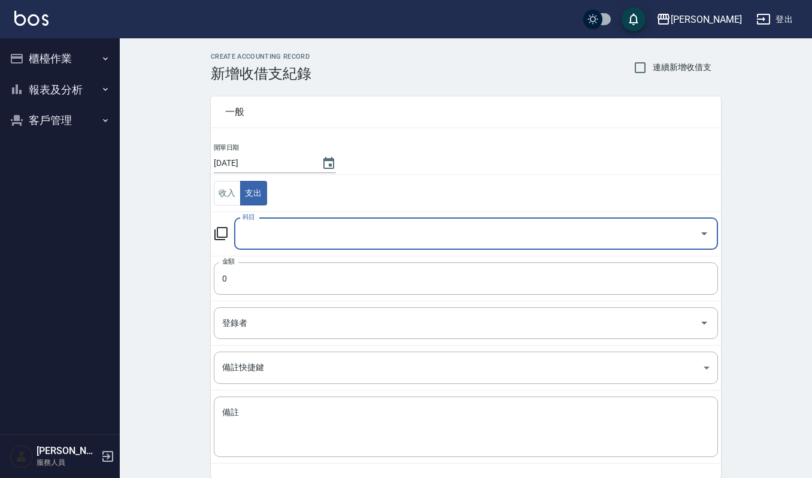
click at [369, 243] on input "科目" at bounding box center [467, 233] width 455 height 21
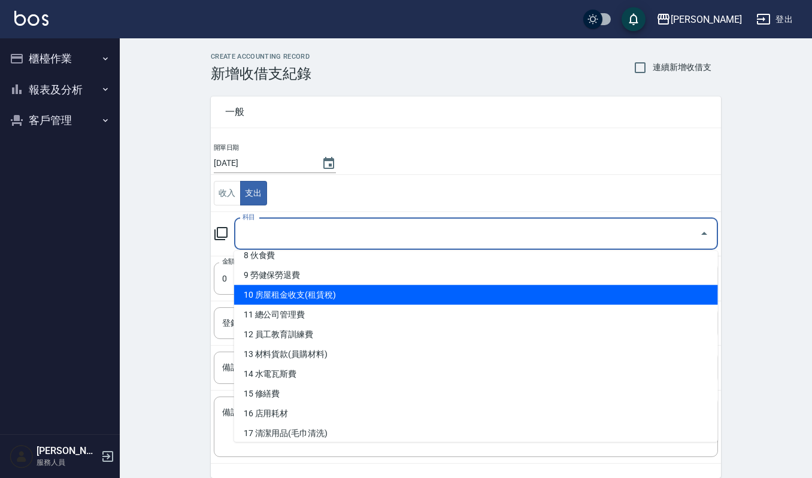
scroll to position [240, 0]
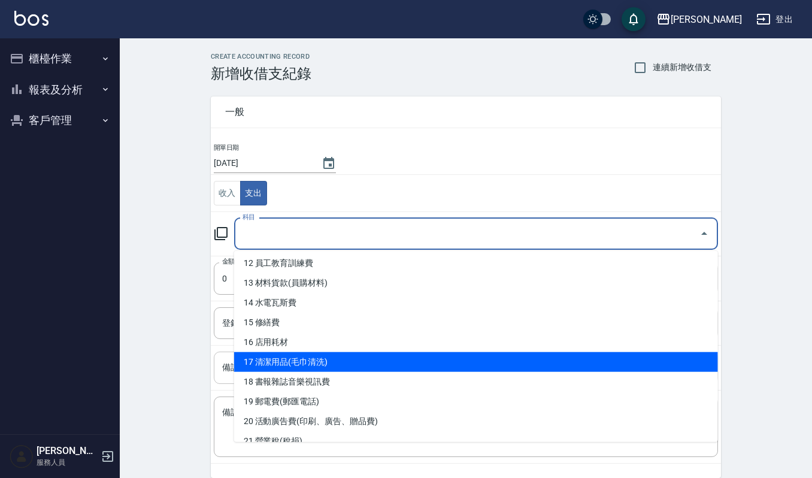
click at [393, 366] on li "17 清潔用品(毛巾清洗)" at bounding box center [476, 362] width 484 height 20
type input "17 清潔用品(毛巾清洗)"
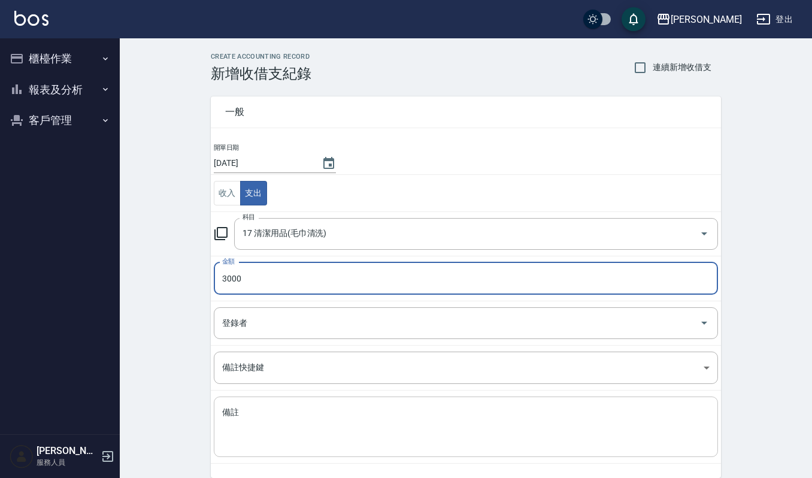
type input "3000"
click at [387, 446] on textarea "備註" at bounding box center [465, 427] width 487 height 41
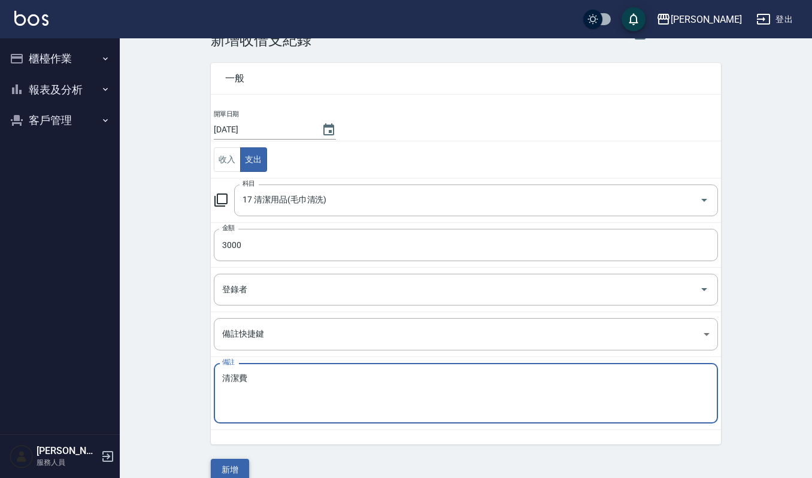
scroll to position [51, 0]
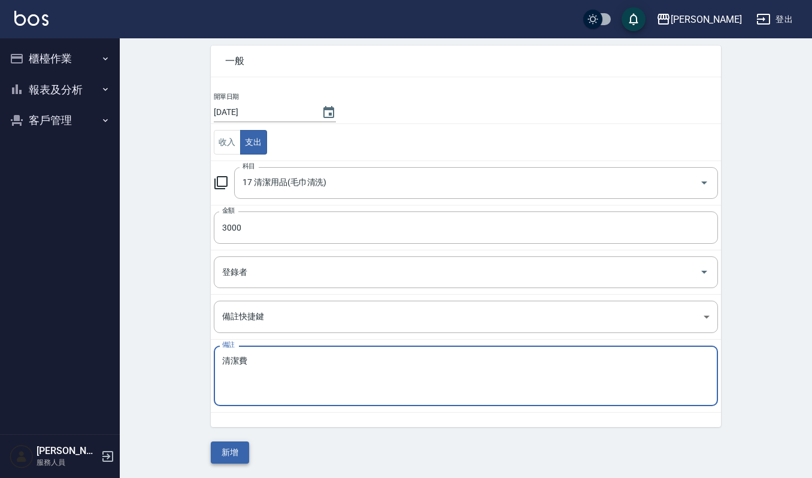
type textarea "清潔費"
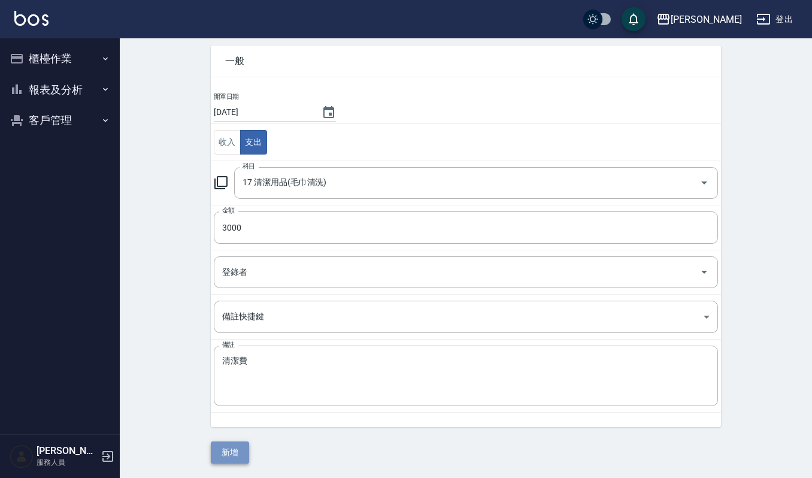
click at [225, 449] on button "新增" at bounding box center [230, 452] width 38 height 22
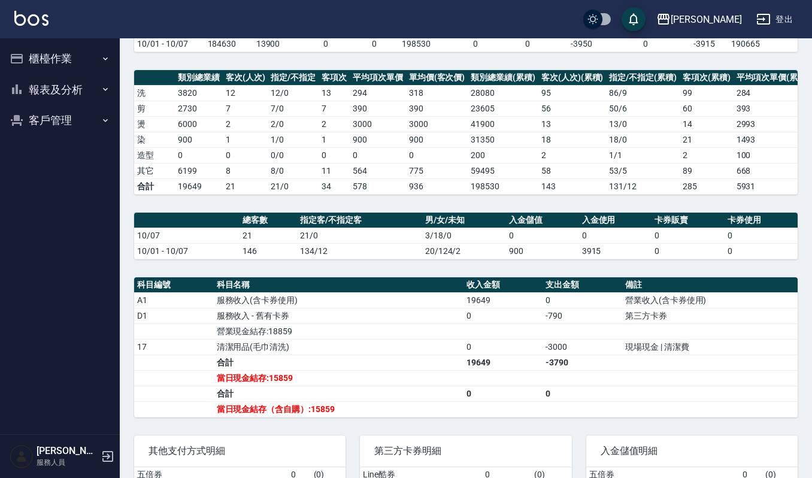
scroll to position [253, 0]
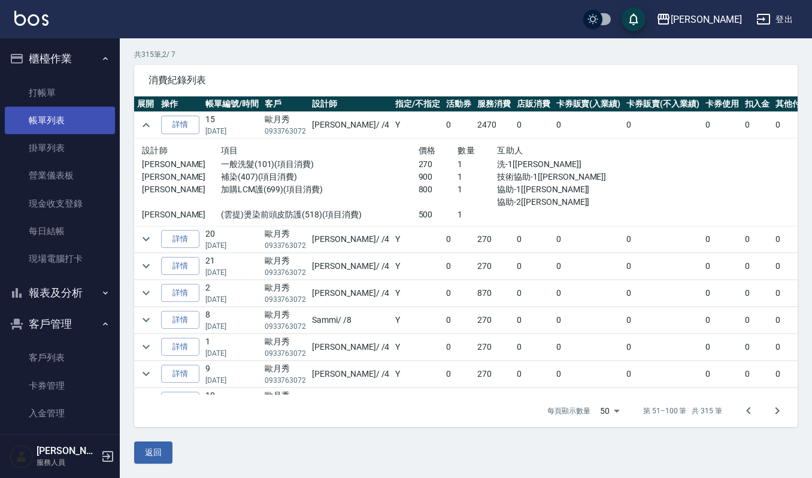
scroll to position [1320, 0]
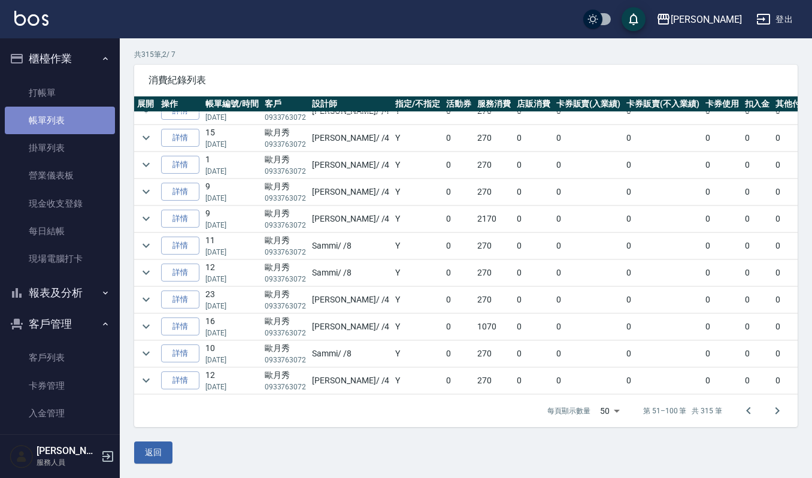
click at [65, 117] on link "帳單列表" at bounding box center [60, 121] width 110 height 28
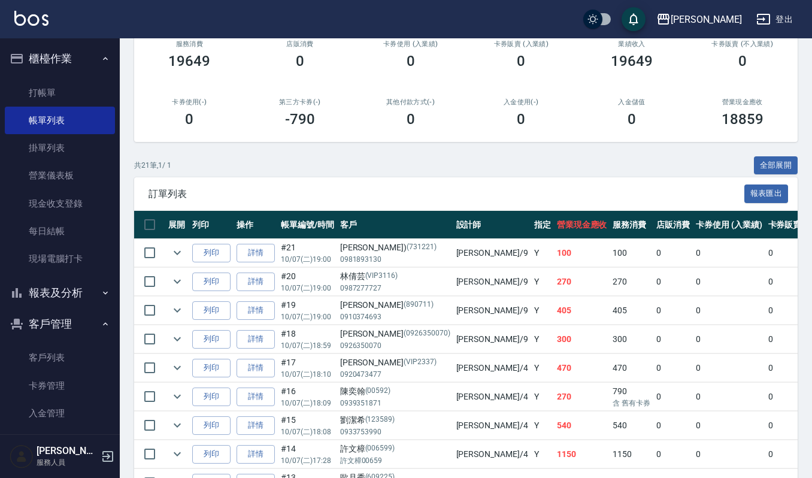
scroll to position [319, 0]
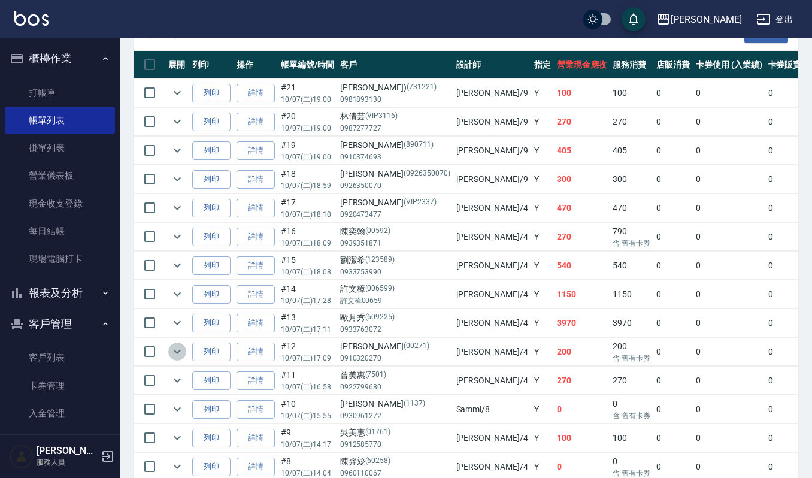
click at [177, 359] on icon "expand row" at bounding box center [177, 351] width 14 height 14
